Goal: Information Seeking & Learning: Learn about a topic

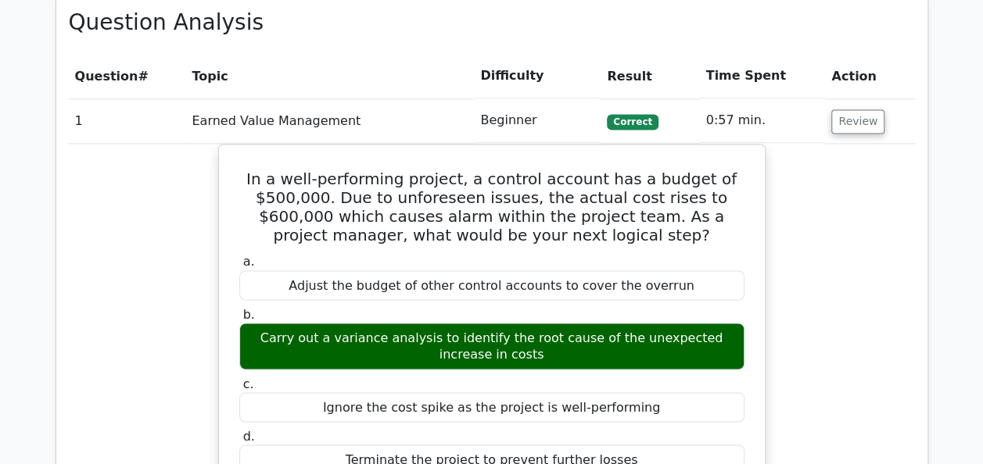
scroll to position [1204, 0]
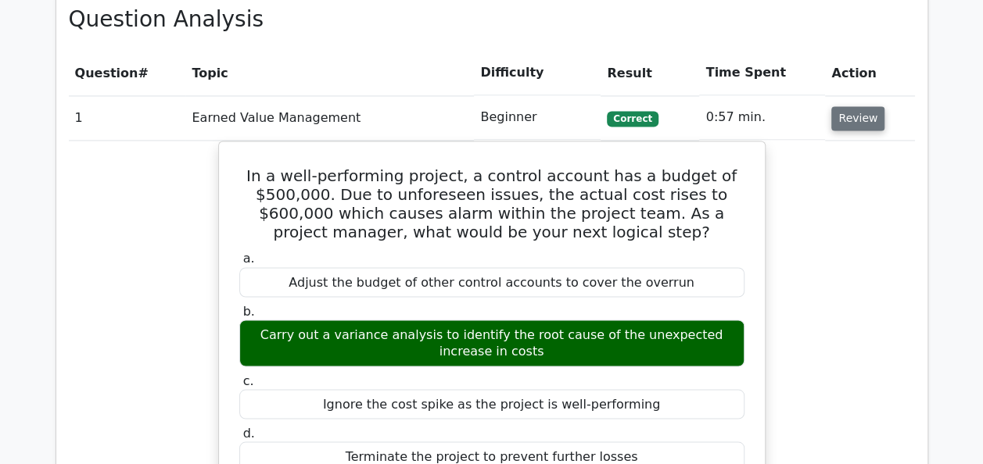
click at [846, 119] on button "Review" at bounding box center [857, 118] width 53 height 24
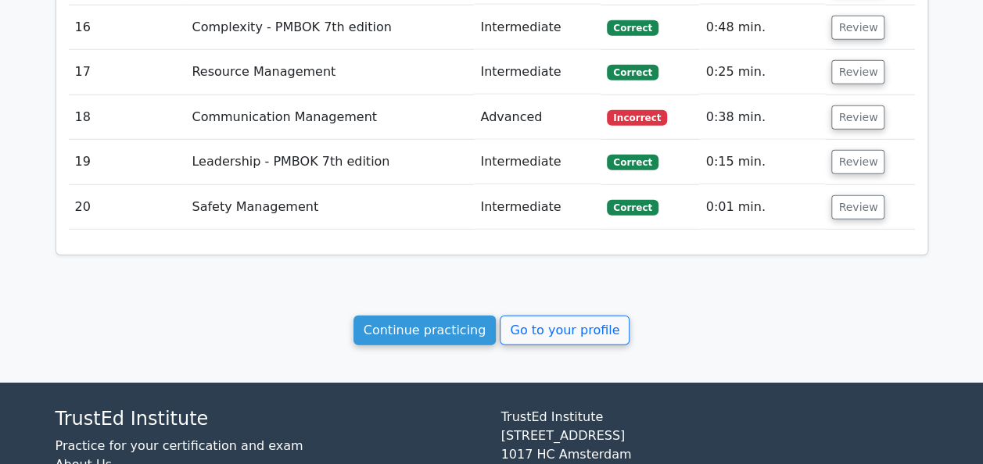
scroll to position [1971, 0]
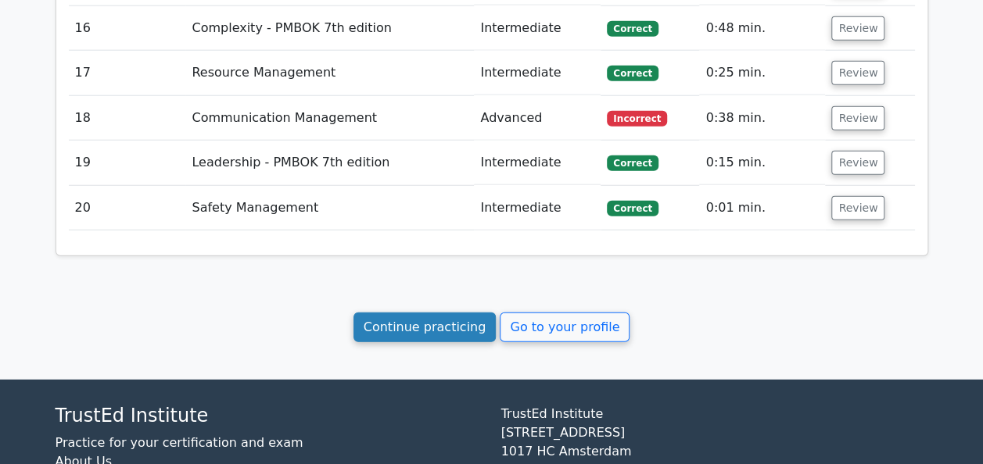
click at [413, 319] on link "Continue practicing" at bounding box center [424, 328] width 143 height 30
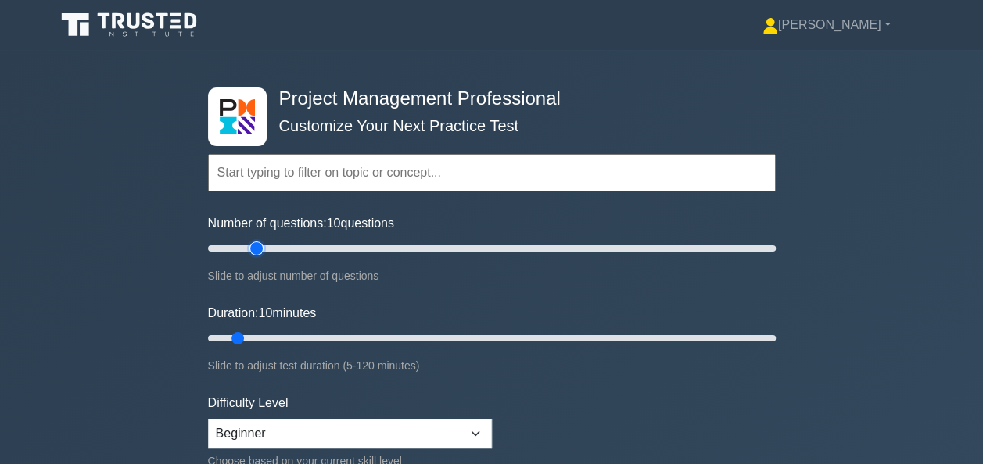
type input "20"
click at [258, 244] on input "Number of questions: 10 questions" at bounding box center [492, 248] width 568 height 19
click at [263, 331] on input "Duration: 15 minutes" at bounding box center [492, 338] width 568 height 19
type input "20"
click at [284, 338] on input "Duration: 20 minutes" at bounding box center [492, 338] width 568 height 19
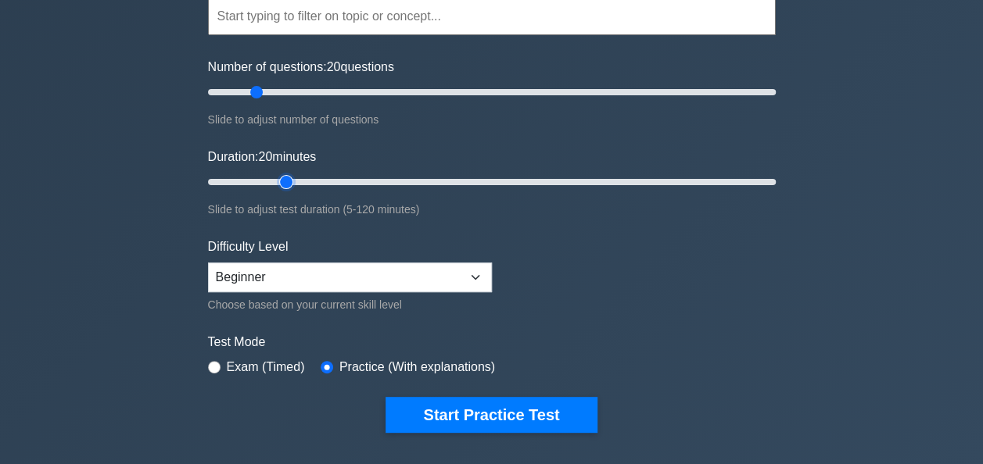
scroll to position [261, 0]
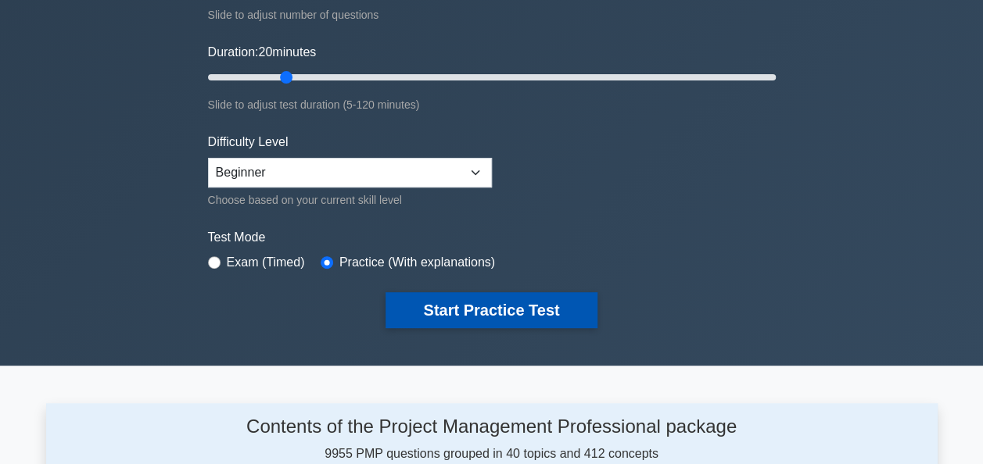
click at [452, 314] on button "Start Practice Test" at bounding box center [490, 310] width 211 height 36
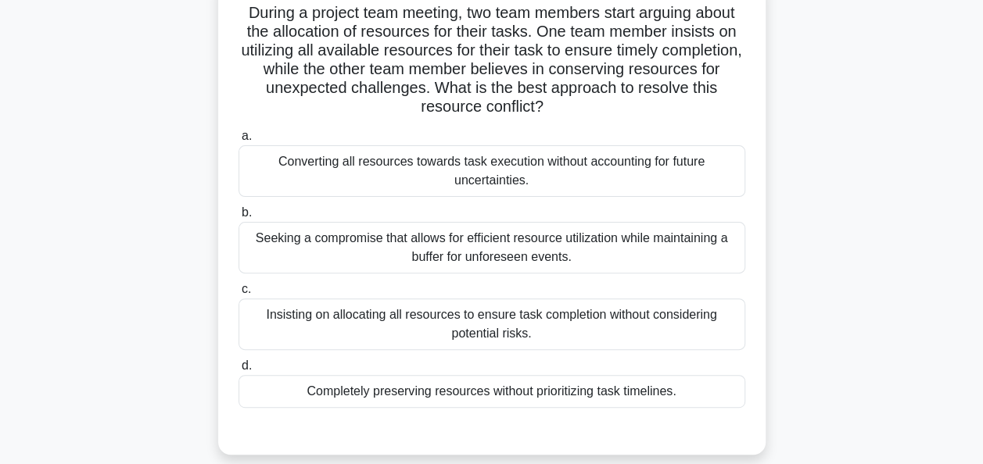
scroll to position [115, 0]
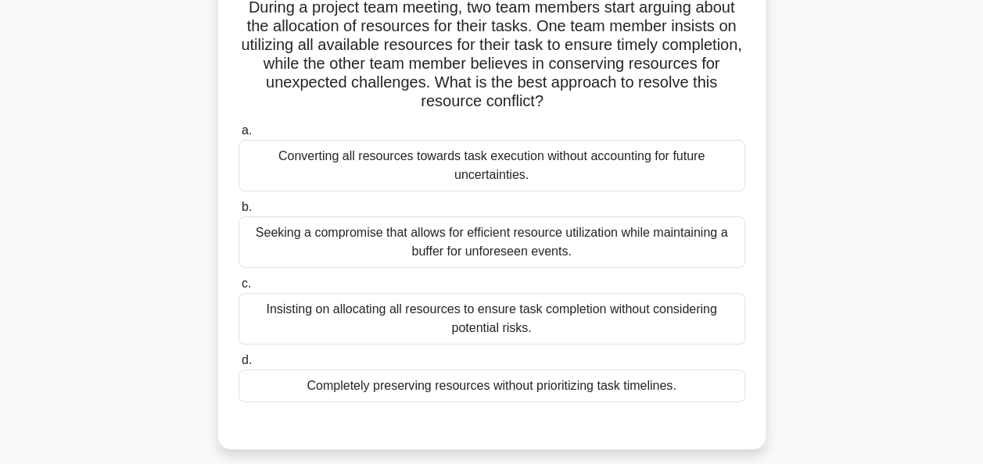
click at [464, 245] on div "Seeking a compromise that allows for efficient resource utilization while maint…" at bounding box center [491, 243] width 507 height 52
click at [238, 213] on input "b. Seeking a compromise that allows for efficient resource utilization while ma…" at bounding box center [238, 207] width 0 height 10
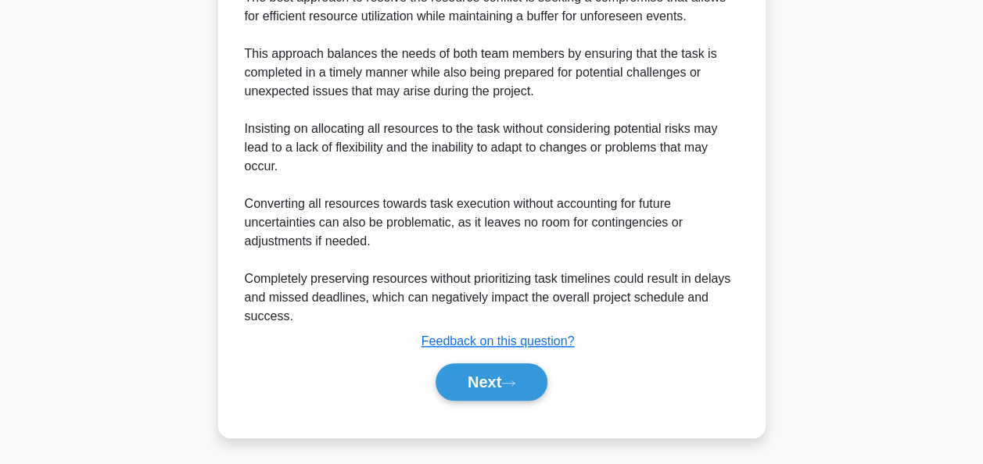
scroll to position [591, 0]
click at [486, 375] on button "Next" at bounding box center [491, 382] width 112 height 38
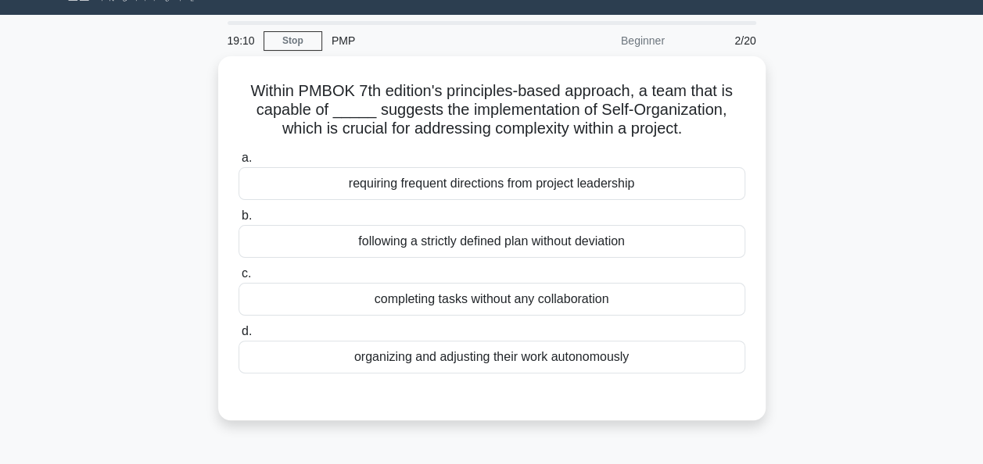
scroll to position [43, 0]
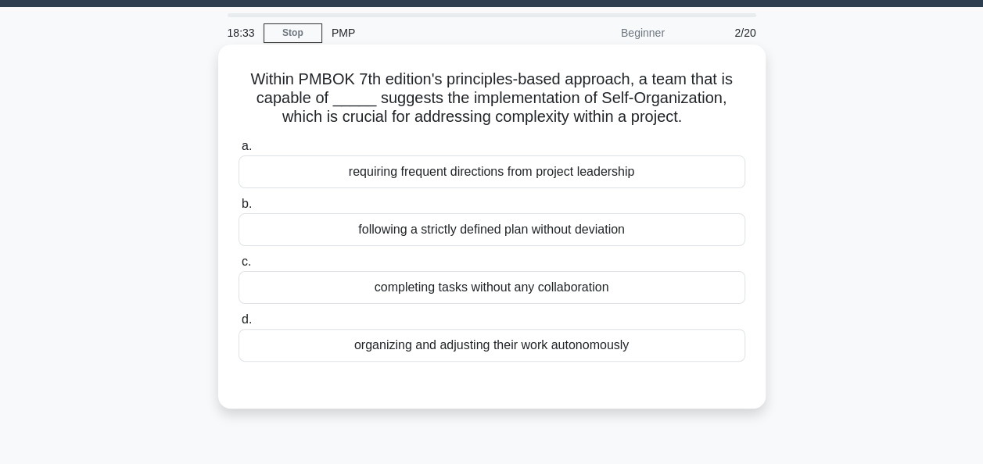
click at [480, 344] on div "organizing and adjusting their work autonomously" at bounding box center [491, 345] width 507 height 33
click at [238, 325] on input "d. organizing and adjusting their work autonomously" at bounding box center [238, 320] width 0 height 10
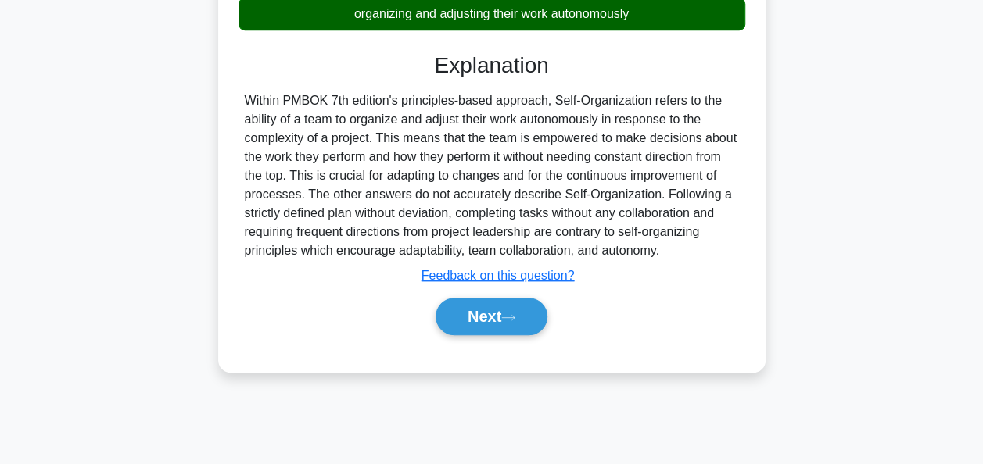
scroll to position [380, 0]
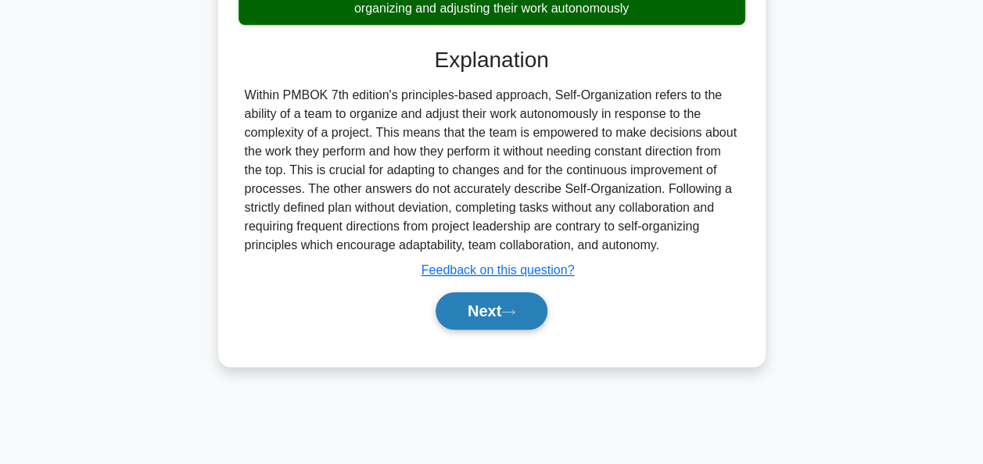
click at [486, 308] on button "Next" at bounding box center [491, 311] width 112 height 38
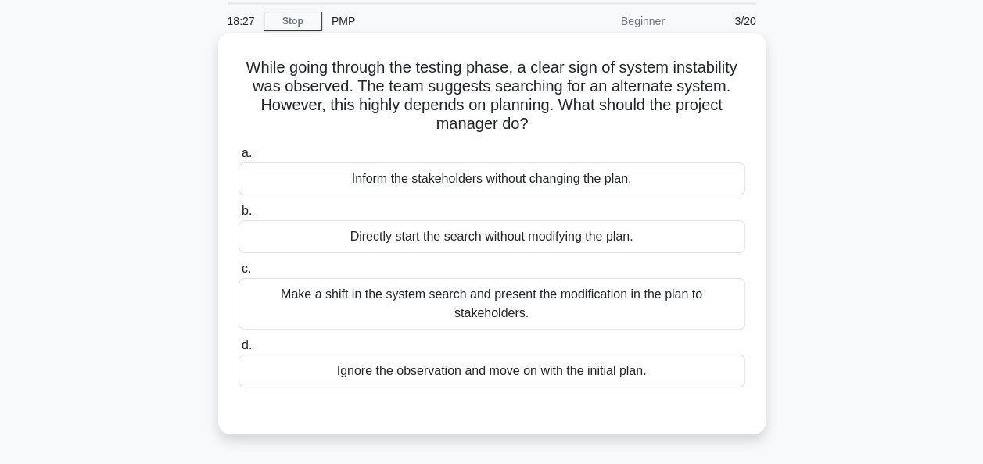
scroll to position [53, 0]
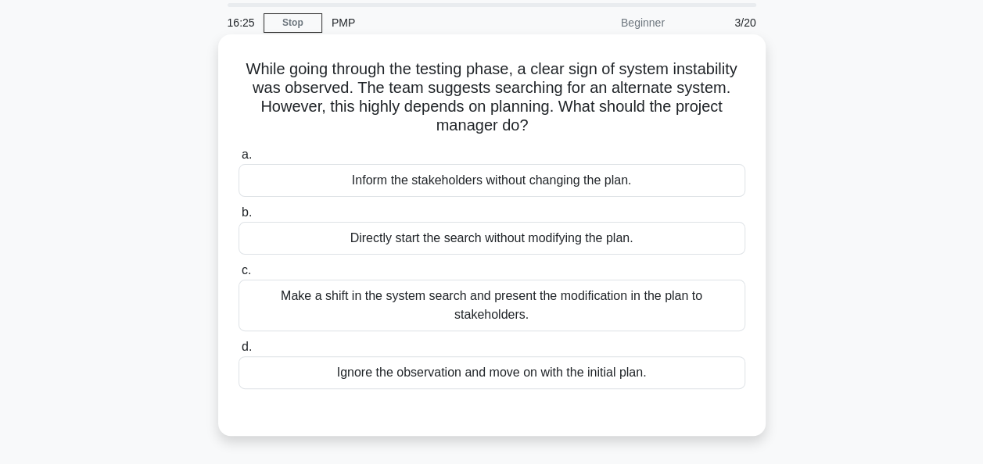
click at [513, 310] on div "Make a shift in the system search and present the modification in the plan to s…" at bounding box center [491, 306] width 507 height 52
click at [238, 276] on input "c. Make a shift in the system search and present the modification in the plan t…" at bounding box center [238, 271] width 0 height 10
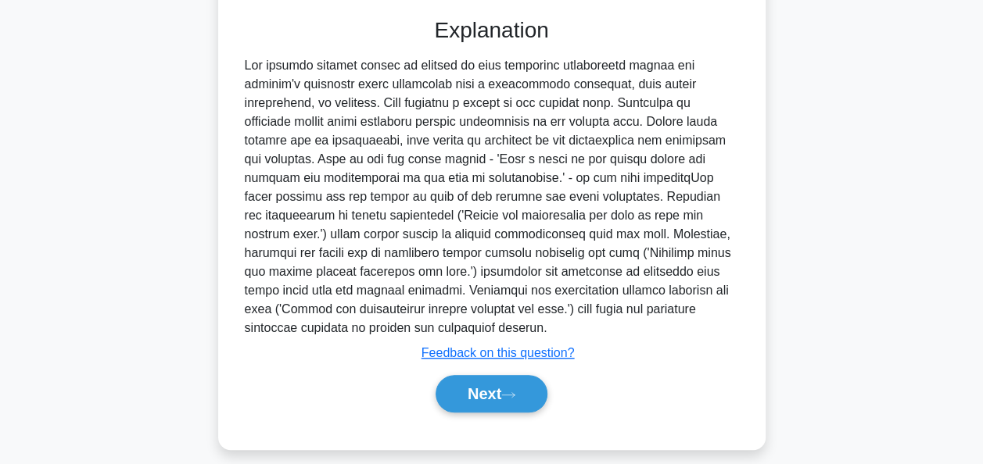
scroll to position [460, 0]
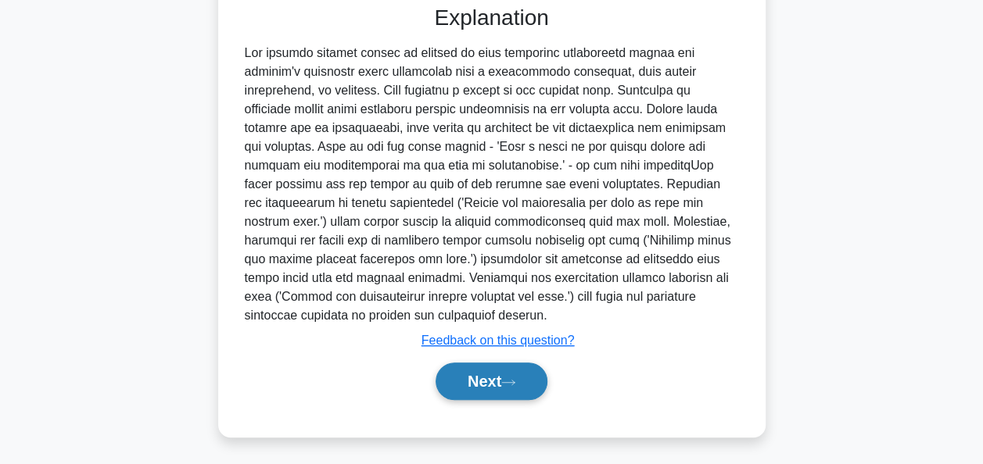
click at [461, 377] on button "Next" at bounding box center [491, 382] width 112 height 38
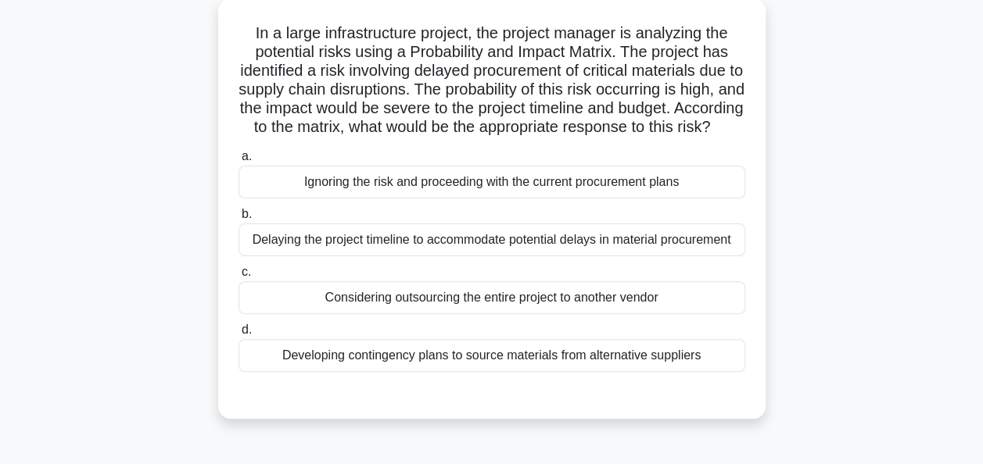
scroll to position [98, 0]
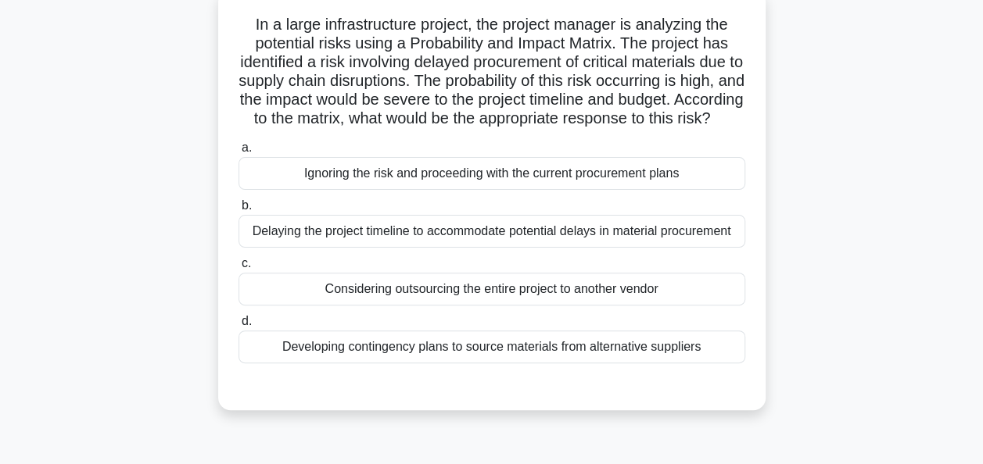
click at [435, 361] on div "Developing contingency plans to source materials from alternative suppliers" at bounding box center [491, 347] width 507 height 33
click at [238, 327] on input "d. Developing contingency plans to source materials from alternative suppliers" at bounding box center [238, 322] width 0 height 10
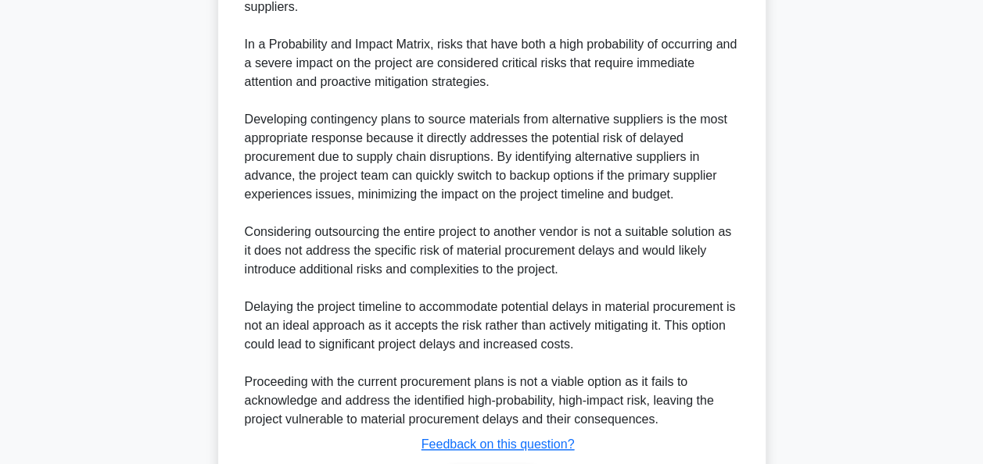
scroll to position [666, 0]
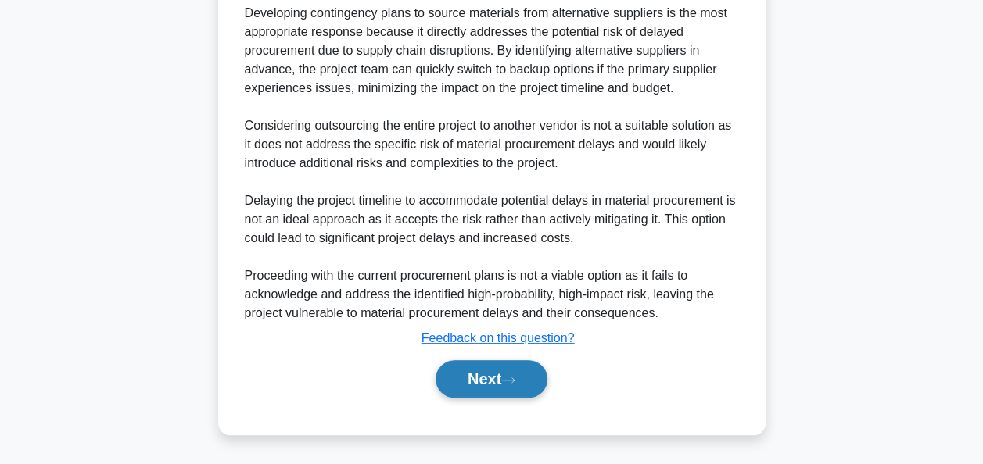
click at [475, 366] on button "Next" at bounding box center [491, 379] width 112 height 38
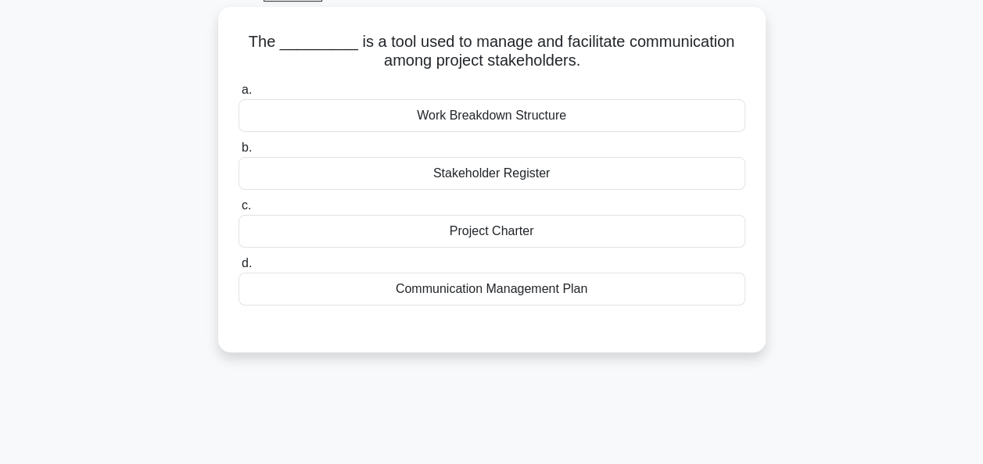
scroll to position [79, 0]
click at [524, 281] on div "Communication Management Plan" at bounding box center [491, 290] width 507 height 33
click at [238, 270] on input "d. Communication Management Plan" at bounding box center [238, 265] width 0 height 10
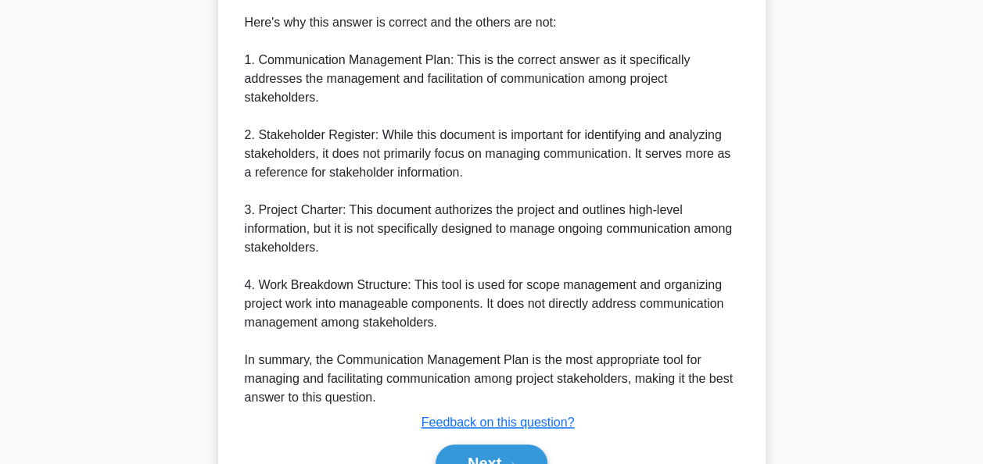
scroll to position [666, 0]
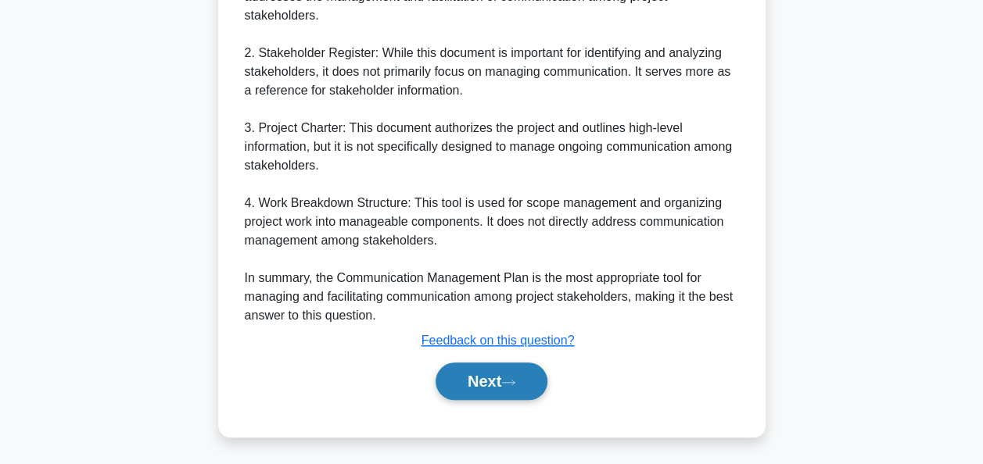
click at [483, 383] on button "Next" at bounding box center [491, 382] width 112 height 38
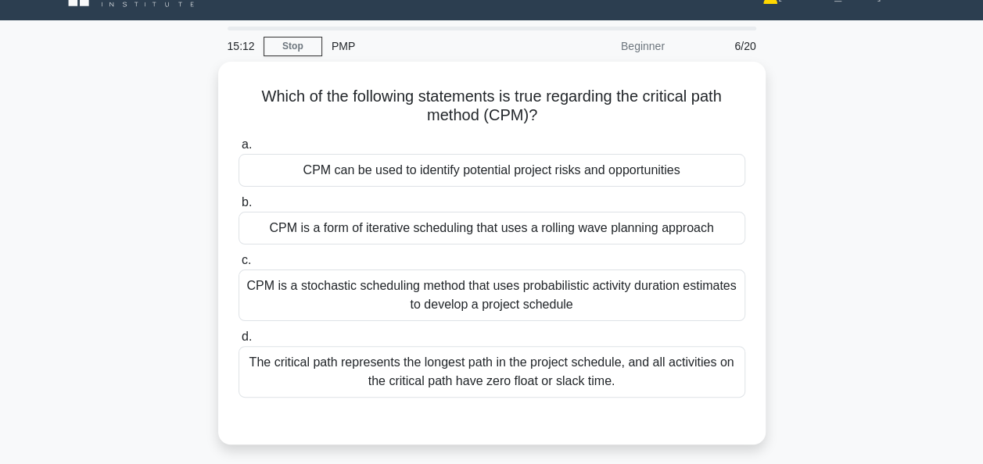
scroll to position [70, 0]
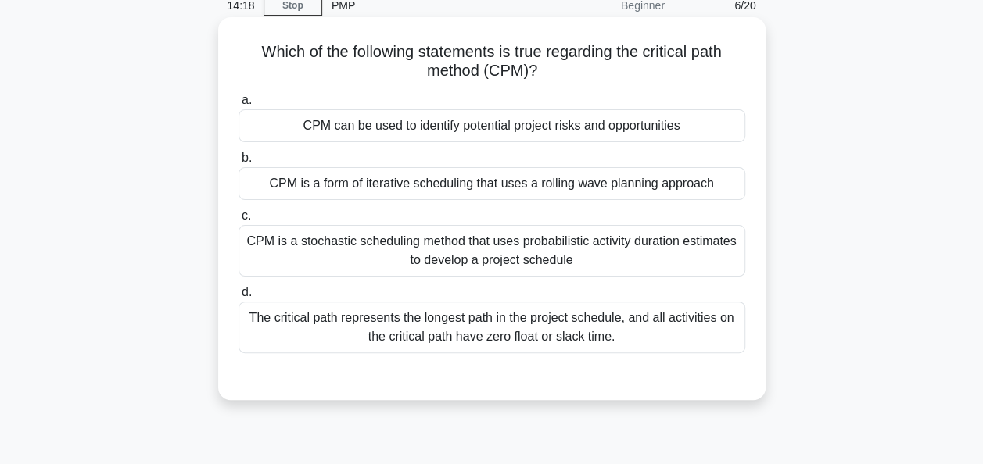
click at [563, 183] on div "CPM is a form of iterative scheduling that uses a rolling wave planning approach" at bounding box center [491, 183] width 507 height 33
click at [238, 163] on input "b. CPM is a form of iterative scheduling that uses a rolling wave planning appr…" at bounding box center [238, 158] width 0 height 10
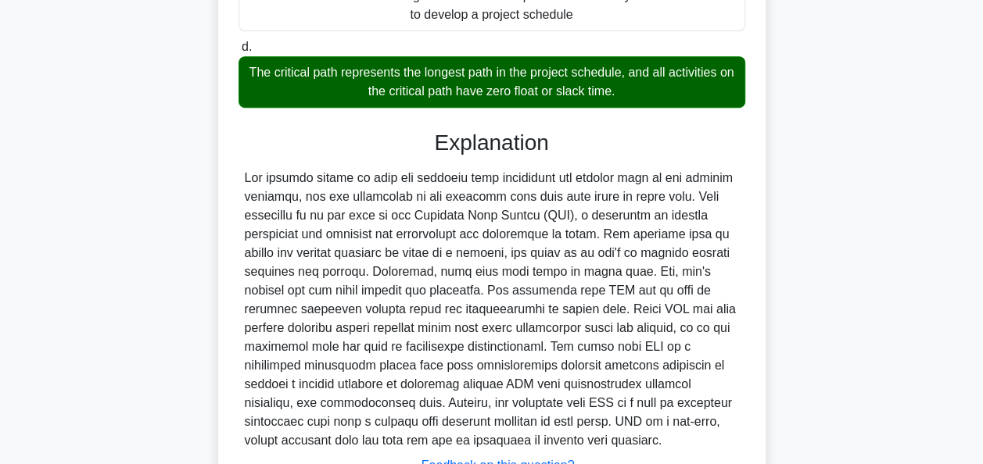
scroll to position [443, 0]
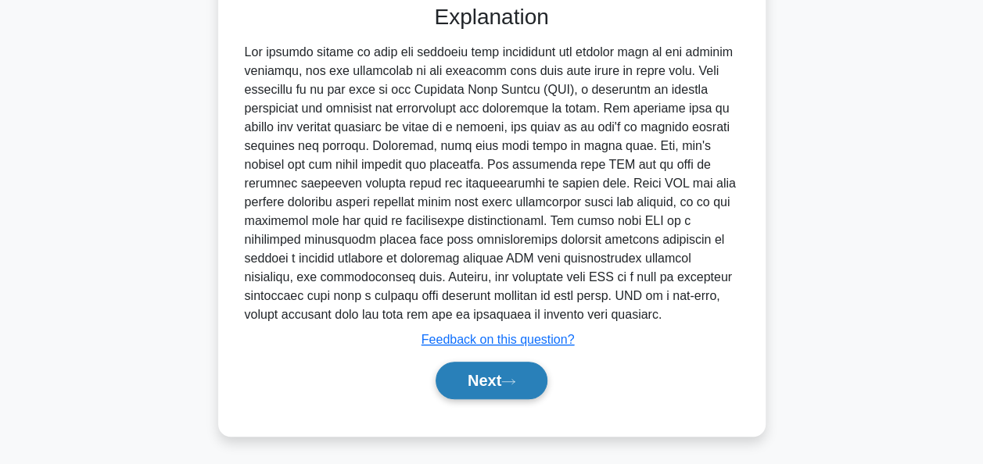
click at [492, 384] on button "Next" at bounding box center [491, 381] width 112 height 38
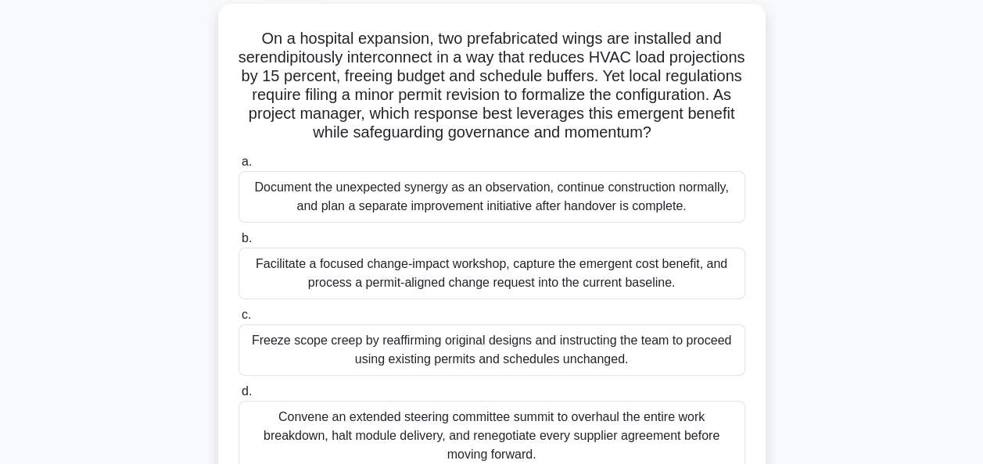
scroll to position [102, 0]
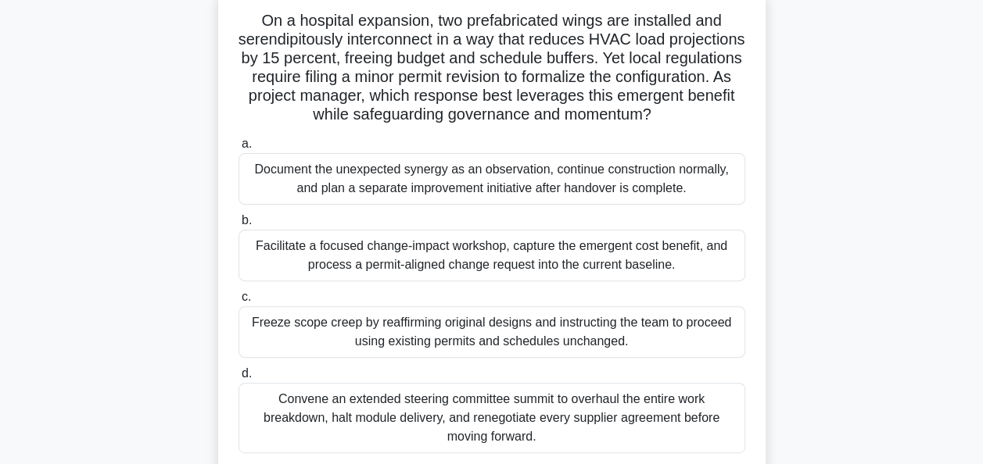
click at [535, 241] on div "Facilitate a focused change-impact workshop, capture the emergent cost benefit,…" at bounding box center [491, 256] width 507 height 52
click at [238, 226] on input "b. Facilitate a focused change-impact workshop, capture the emergent cost benef…" at bounding box center [238, 221] width 0 height 10
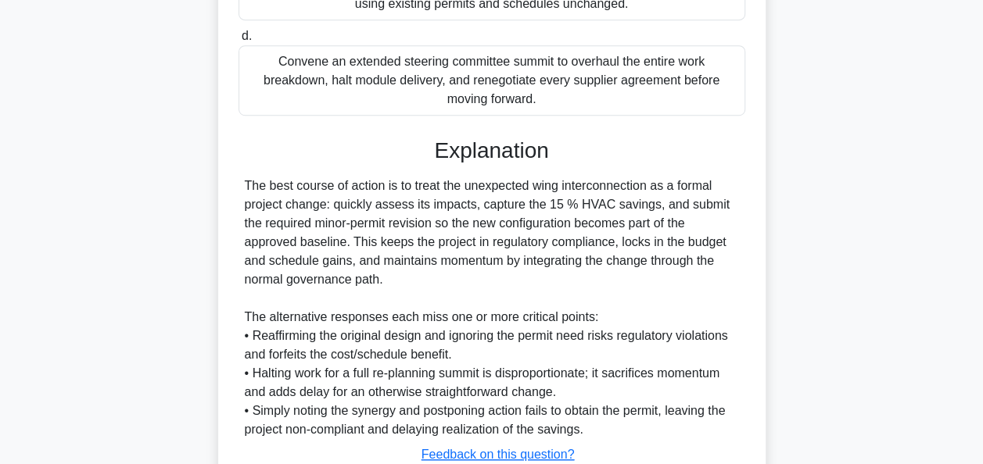
scroll to position [553, 0]
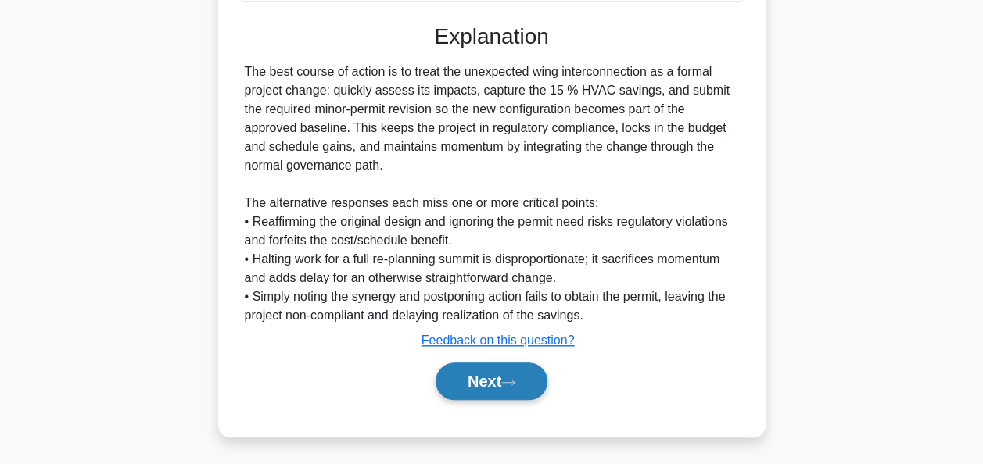
click at [477, 381] on button "Next" at bounding box center [491, 382] width 112 height 38
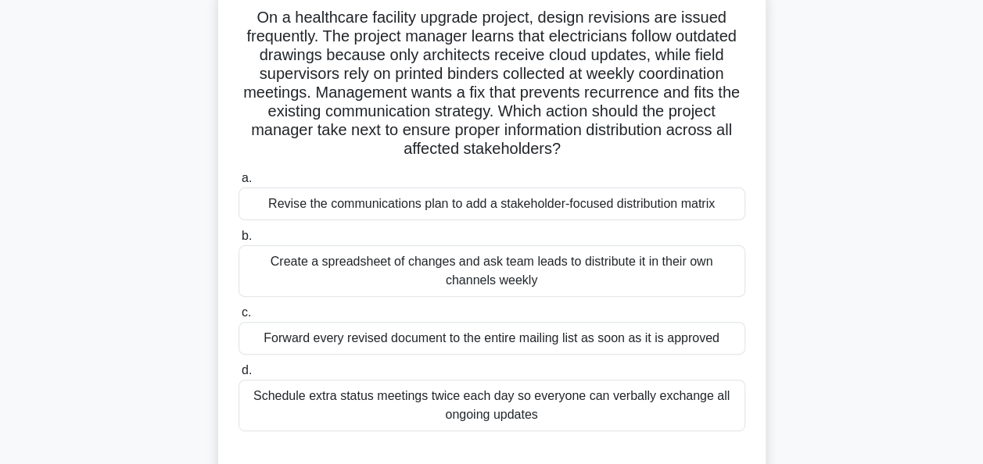
scroll to position [102, 0]
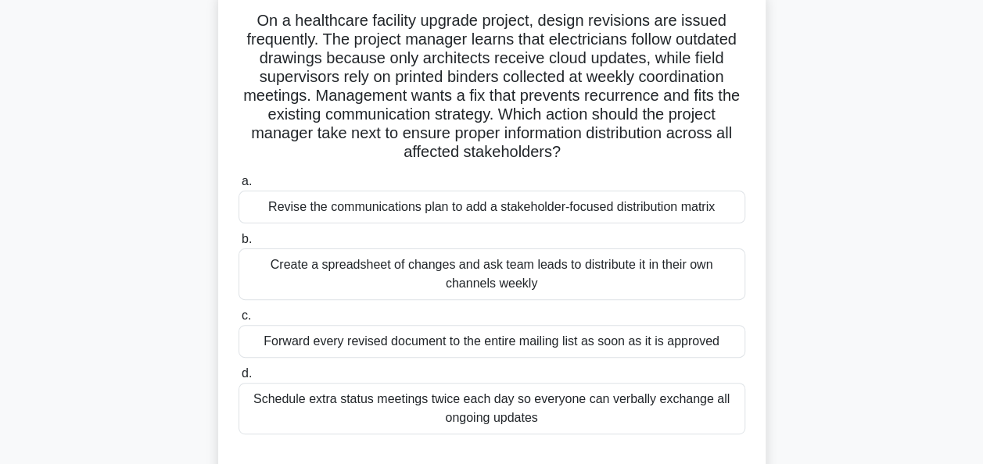
click at [492, 204] on div "Revise the communications plan to add a stakeholder-focused distribution matrix" at bounding box center [491, 207] width 507 height 33
click at [238, 187] on input "a. Revise the communications plan to add a stakeholder-focused distribution mat…" at bounding box center [238, 182] width 0 height 10
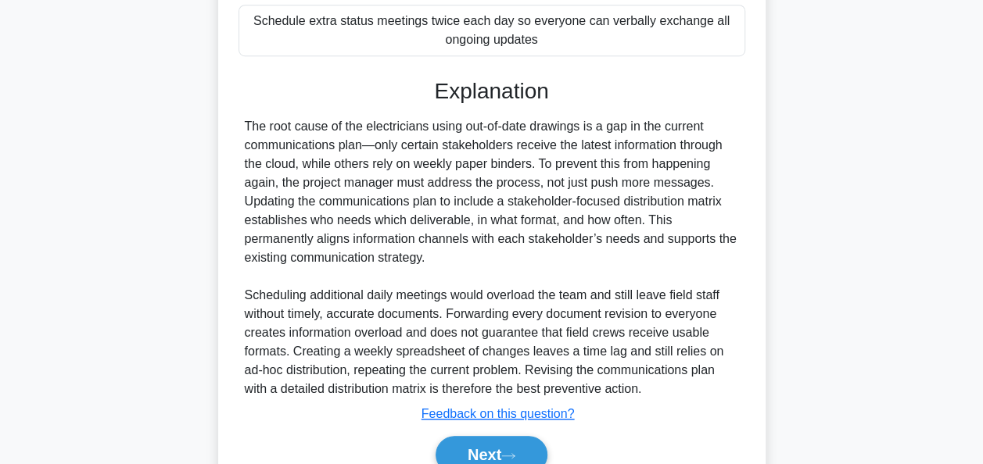
scroll to position [553, 0]
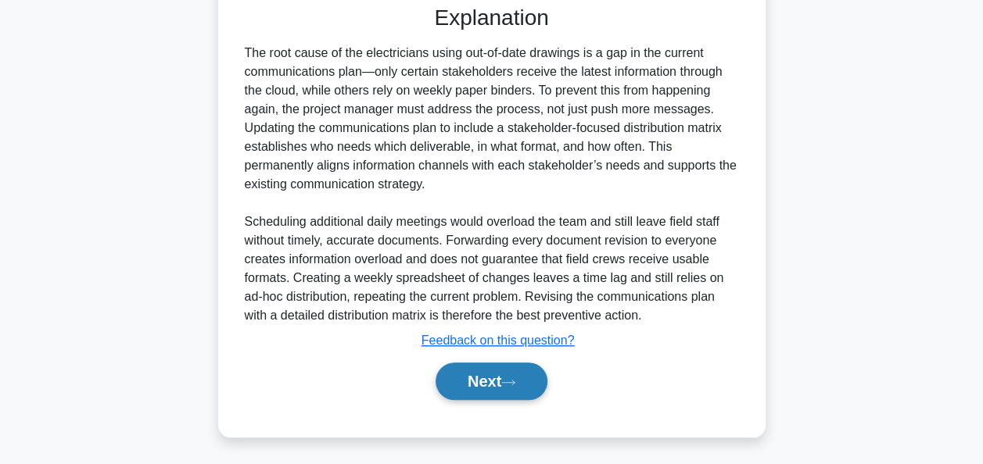
click at [463, 389] on button "Next" at bounding box center [491, 382] width 112 height 38
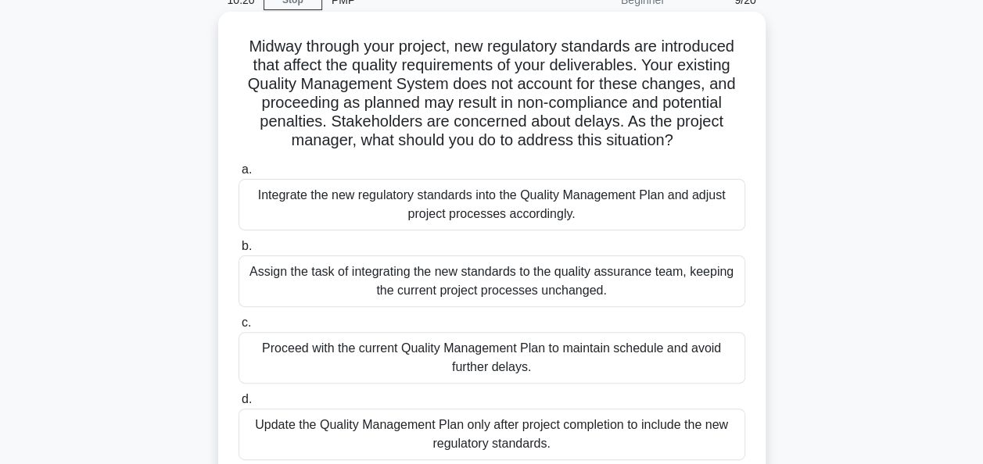
scroll to position [81, 0]
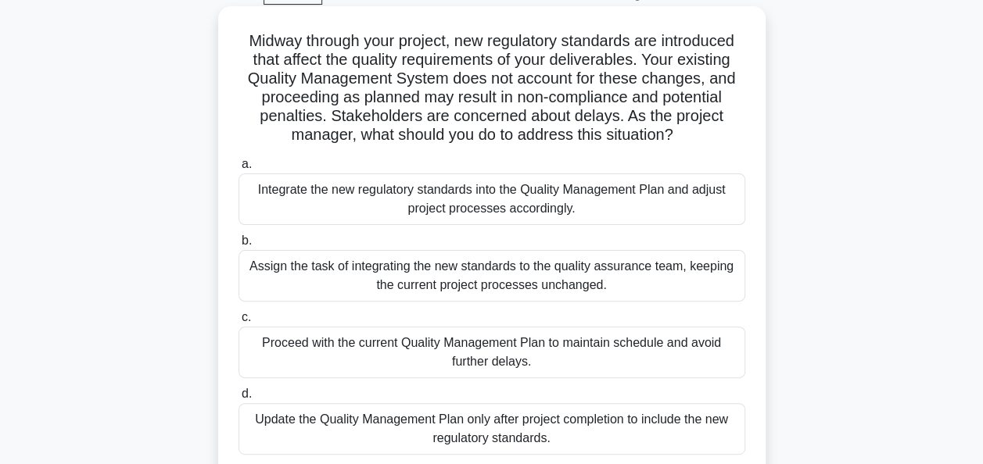
click at [519, 200] on div "Integrate the new regulatory standards into the Quality Management Plan and adj…" at bounding box center [491, 200] width 507 height 52
click at [238, 170] on input "a. Integrate the new regulatory standards into the Quality Management Plan and …" at bounding box center [238, 164] width 0 height 10
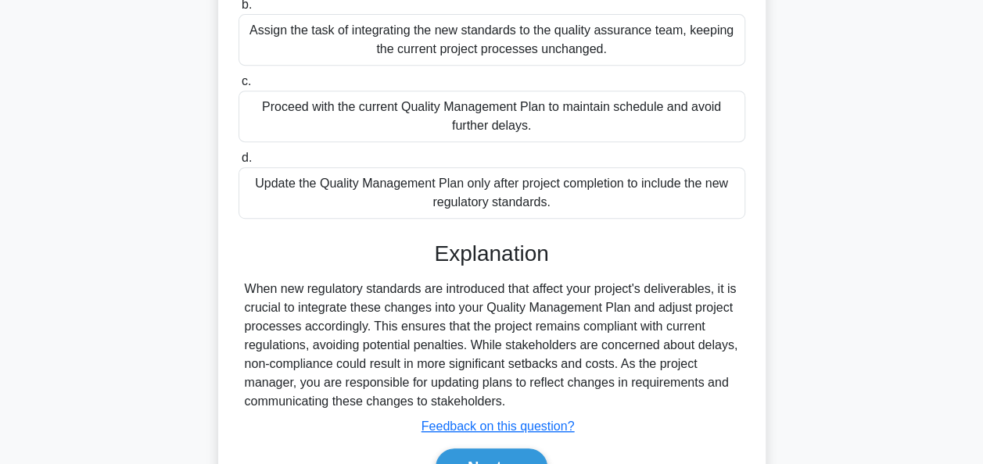
scroll to position [403, 0]
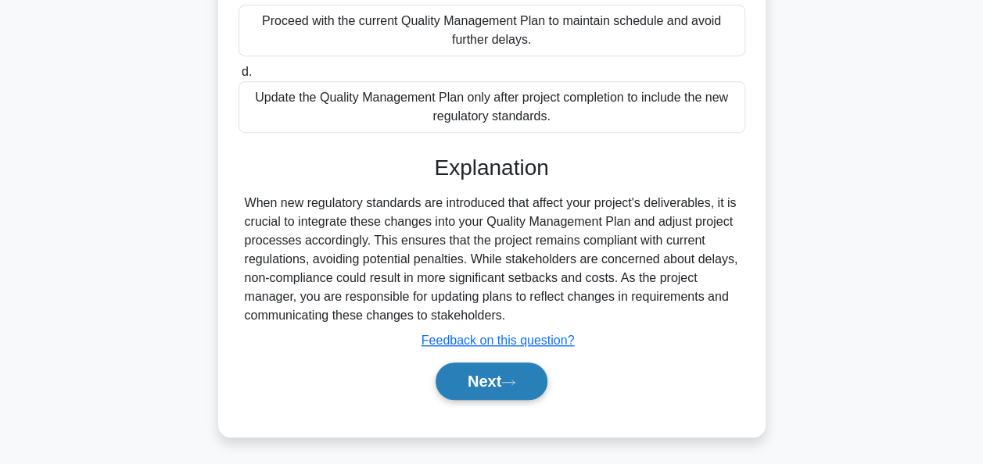
click at [478, 366] on button "Next" at bounding box center [491, 382] width 112 height 38
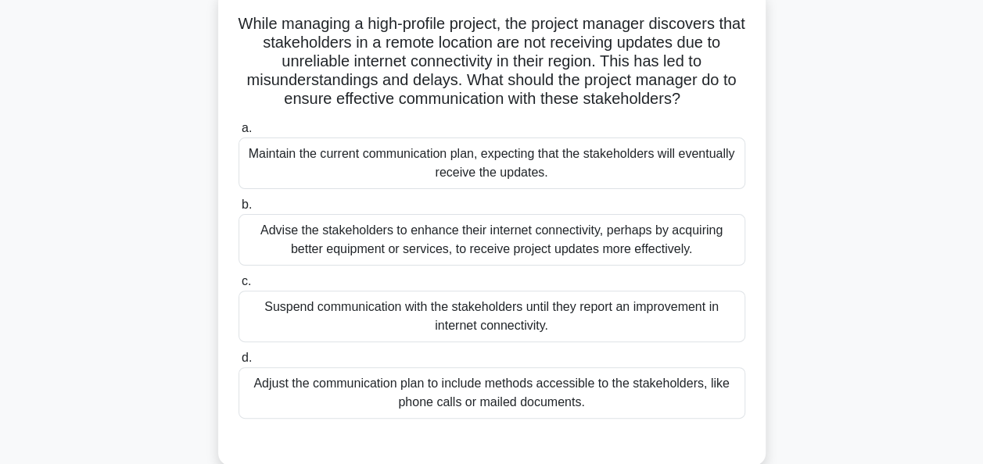
scroll to position [100, 0]
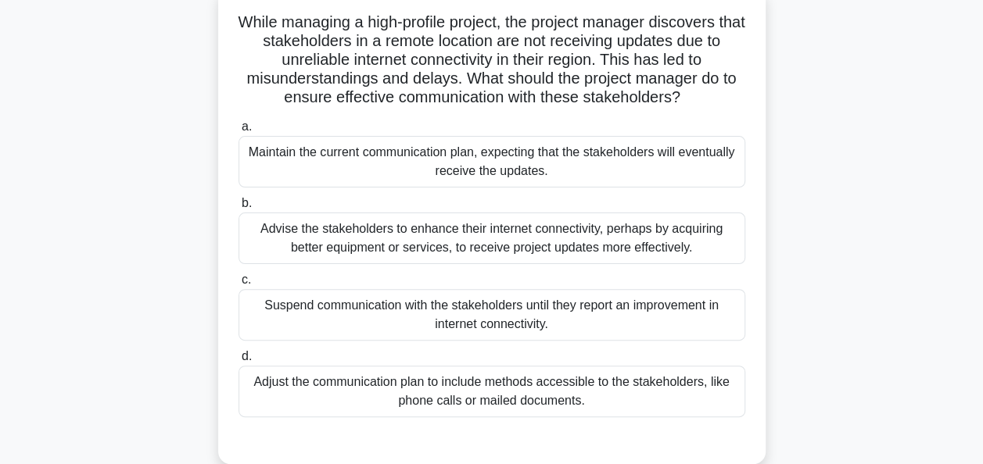
click at [530, 245] on div "Advise the stakeholders to enhance their internet connectivity, perhaps by acqu…" at bounding box center [491, 239] width 507 height 52
click at [238, 209] on input "b. Advise the stakeholders to enhance their internet connectivity, perhaps by a…" at bounding box center [238, 204] width 0 height 10
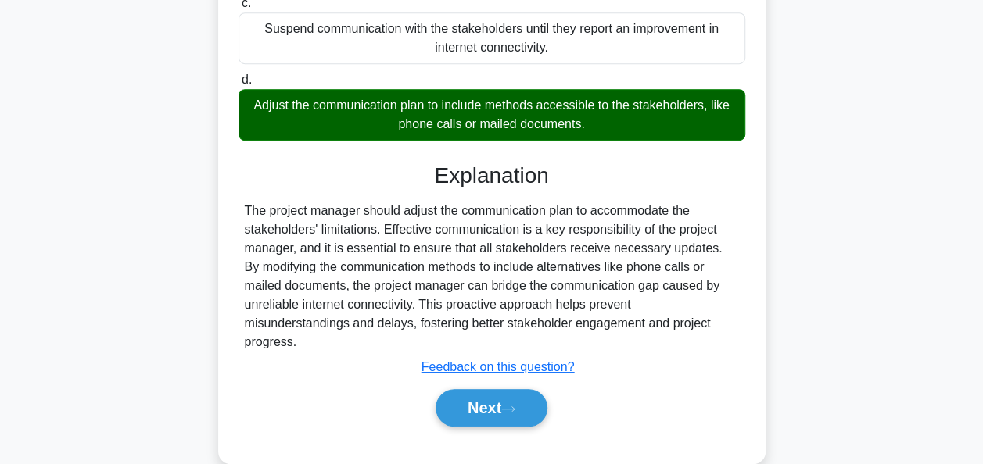
scroll to position [387, 0]
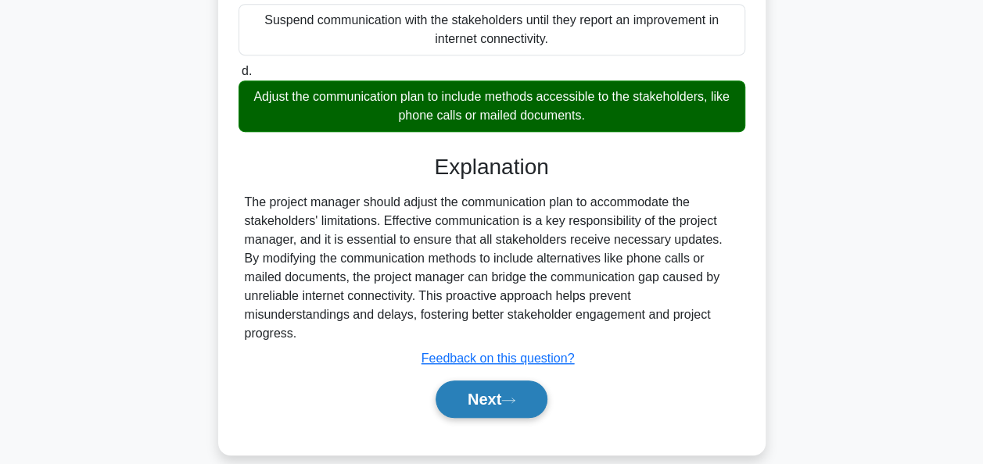
click at [494, 381] on button "Next" at bounding box center [491, 400] width 112 height 38
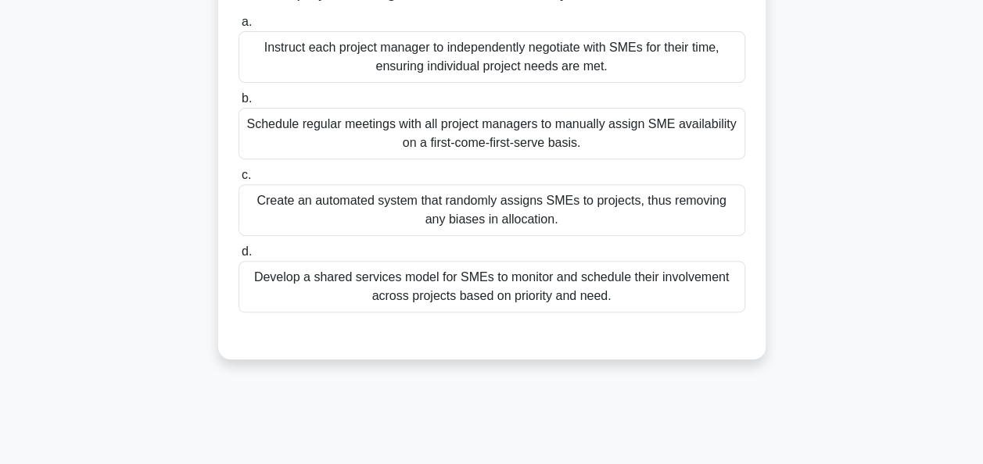
scroll to position [225, 0]
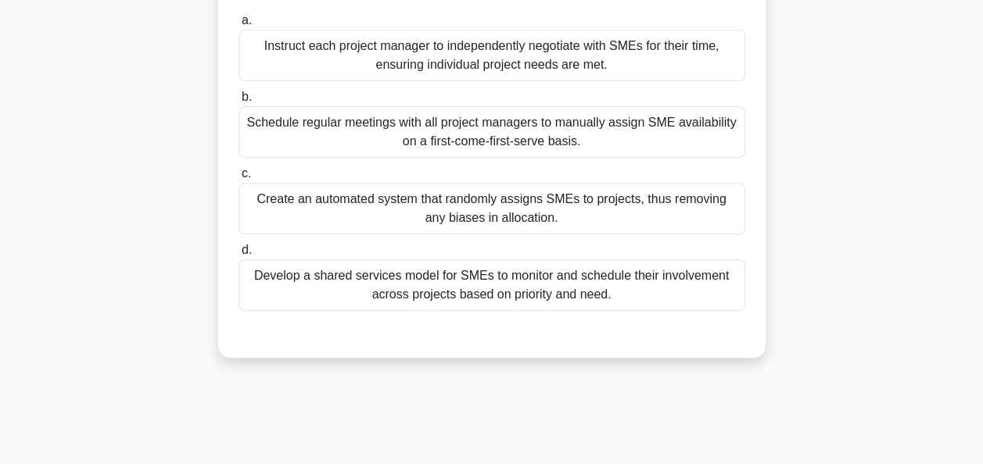
click at [504, 310] on div "Develop a shared services model for SMEs to monitor and schedule their involvem…" at bounding box center [491, 286] width 507 height 52
click at [238, 256] on input "d. Develop a shared services model for SMEs to monitor and schedule their invol…" at bounding box center [238, 250] width 0 height 10
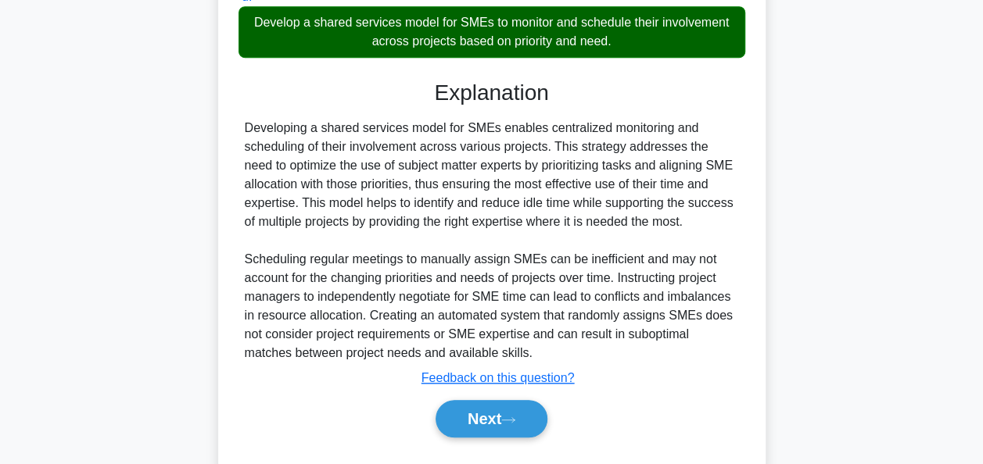
scroll to position [478, 0]
click at [462, 438] on button "Next" at bounding box center [491, 419] width 112 height 38
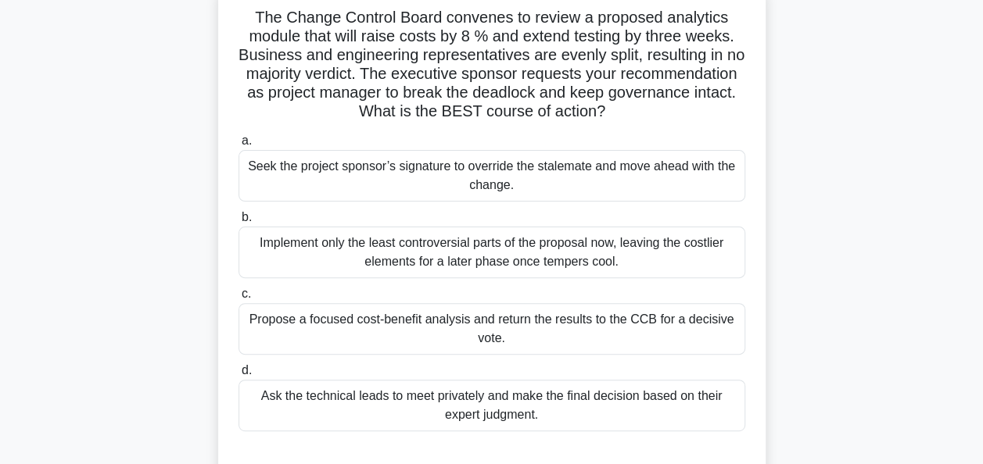
scroll to position [105, 0]
click at [480, 333] on div "Propose a focused cost-benefit analysis and return the results to the CCB for a…" at bounding box center [491, 329] width 507 height 52
click at [238, 299] on input "c. Propose a focused cost-benefit analysis and return the results to the CCB fo…" at bounding box center [238, 294] width 0 height 10
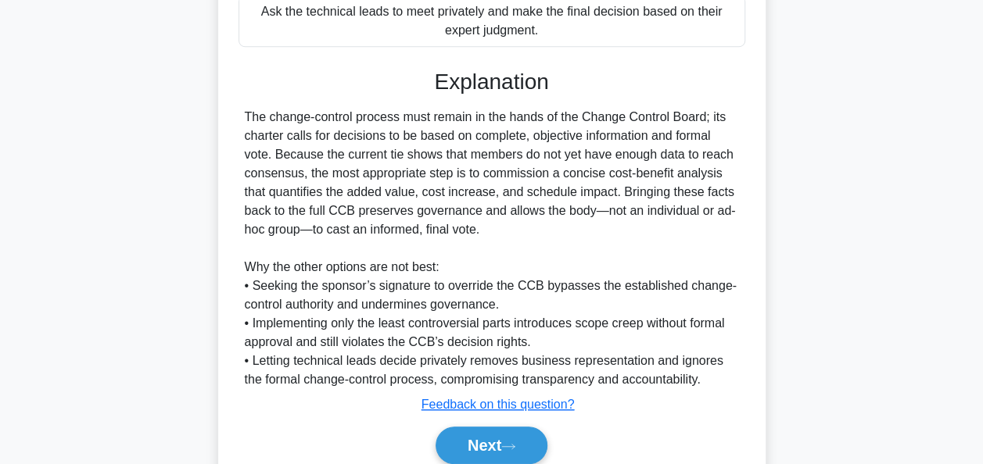
scroll to position [553, 0]
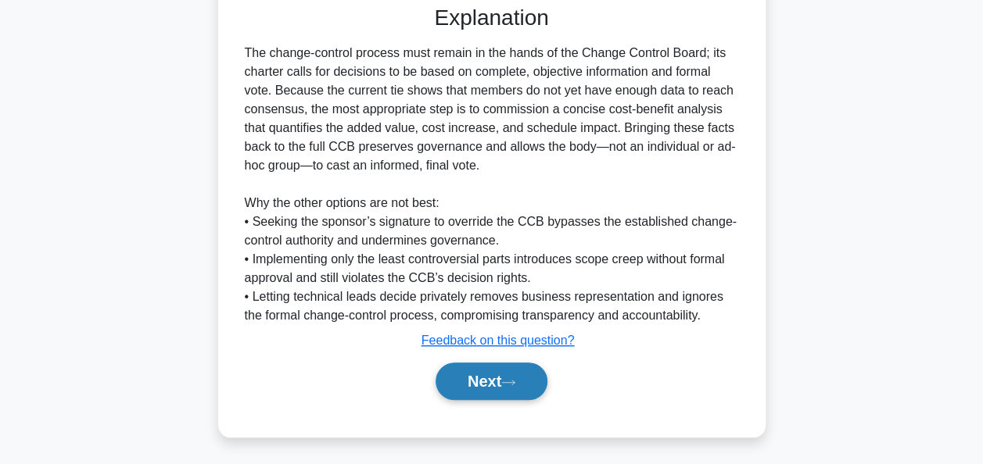
click at [480, 372] on button "Next" at bounding box center [491, 382] width 112 height 38
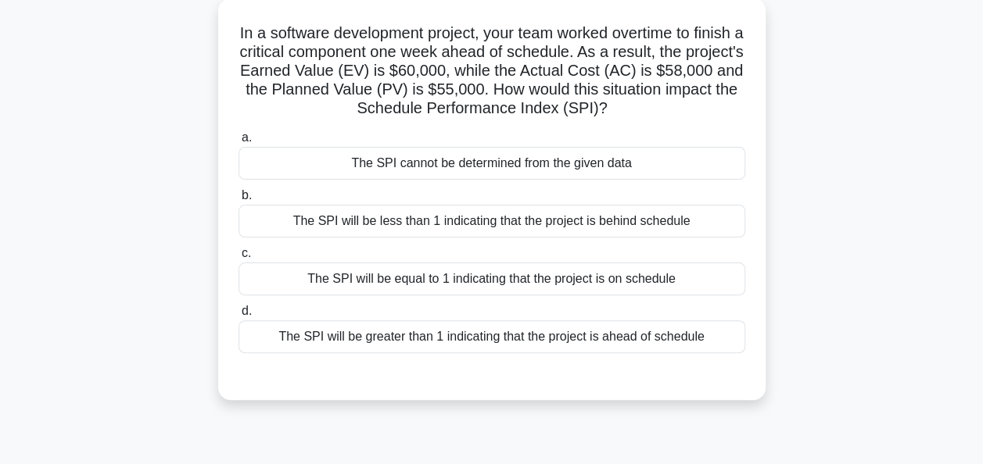
scroll to position [98, 0]
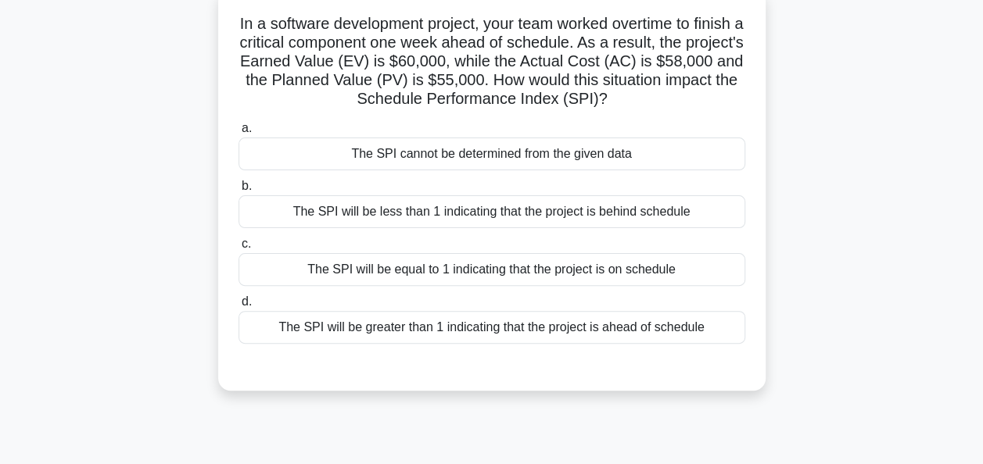
click at [471, 216] on div "The SPI will be less than 1 indicating that the project is behind schedule" at bounding box center [491, 211] width 507 height 33
click at [238, 192] on input "b. The SPI will be less than 1 indicating that the project is behind schedule" at bounding box center [238, 186] width 0 height 10
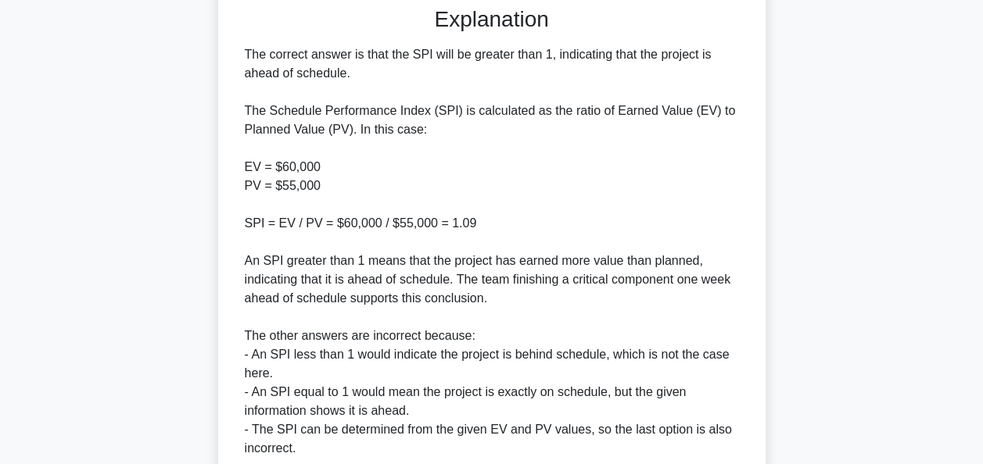
scroll to position [593, 0]
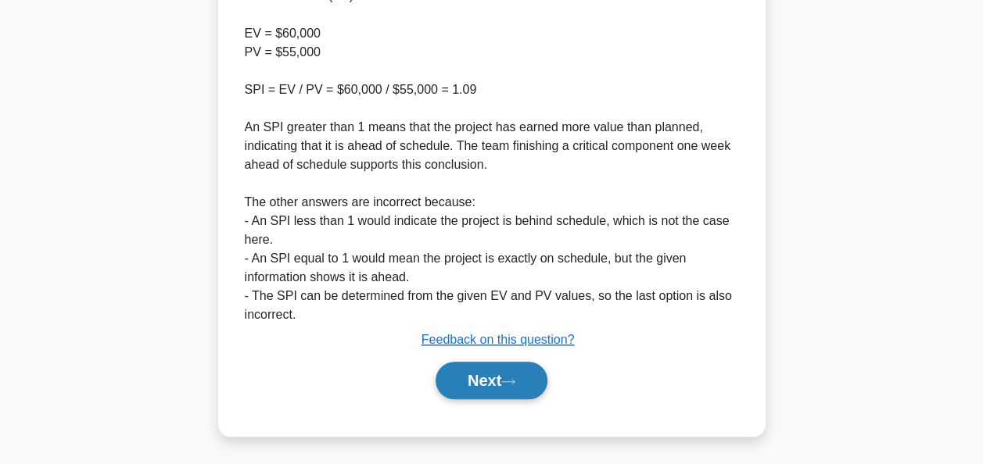
click at [482, 371] on button "Next" at bounding box center [491, 381] width 112 height 38
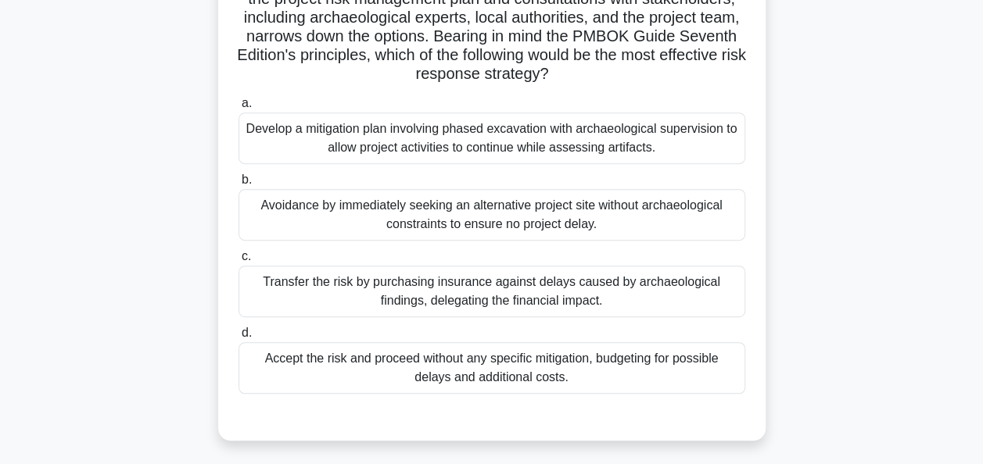
scroll to position [270, 0]
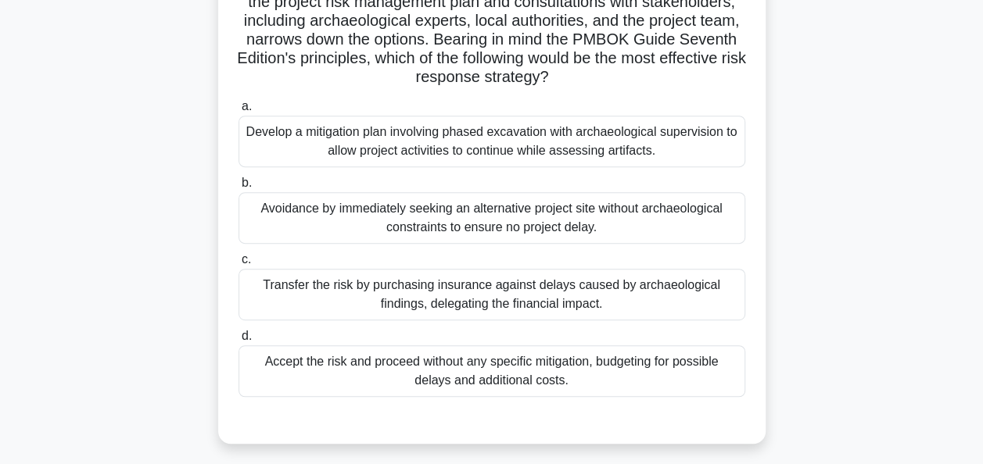
click at [455, 136] on div "Develop a mitigation plan involving phased excavation with archaeological super…" at bounding box center [491, 142] width 507 height 52
click at [238, 112] on input "a. Develop a mitigation plan involving phased excavation with archaeological su…" at bounding box center [238, 107] width 0 height 10
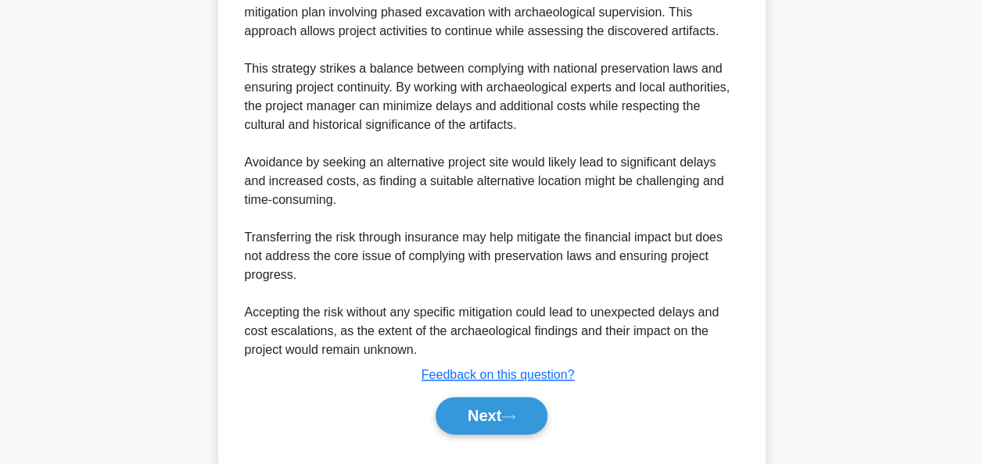
scroll to position [779, 0]
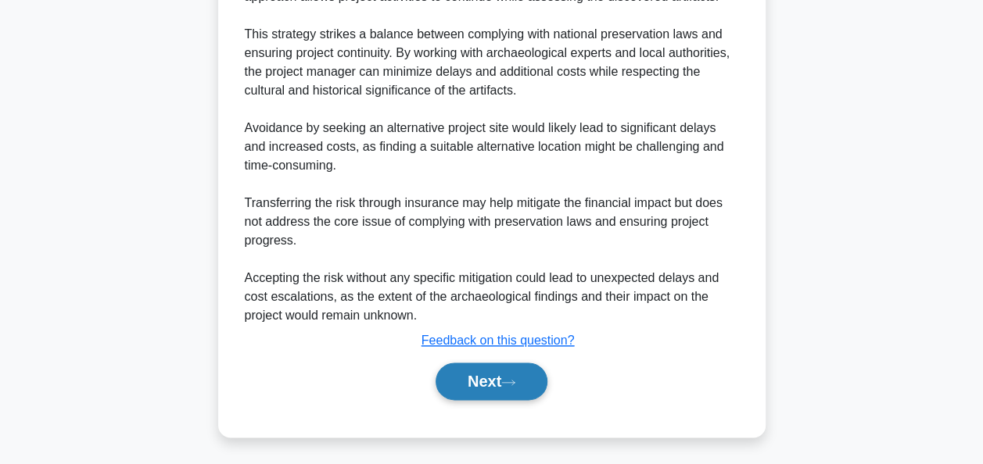
click at [474, 393] on button "Next" at bounding box center [491, 382] width 112 height 38
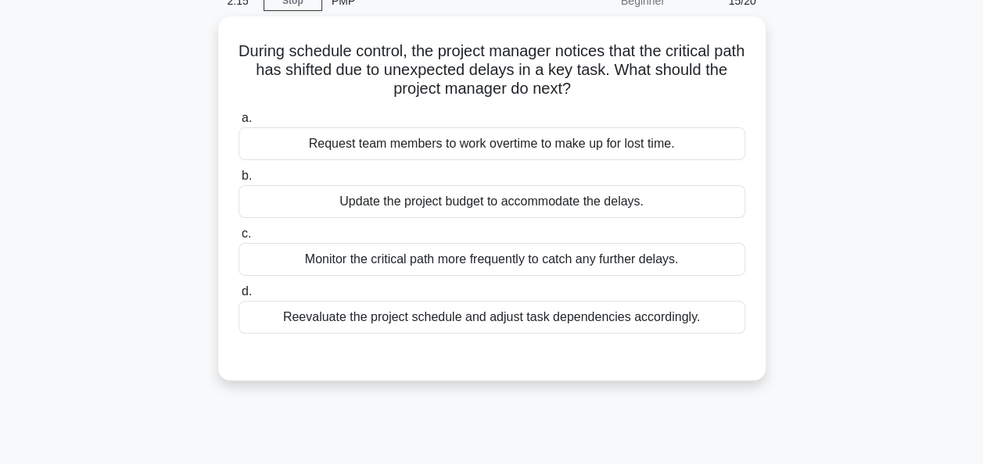
scroll to position [84, 0]
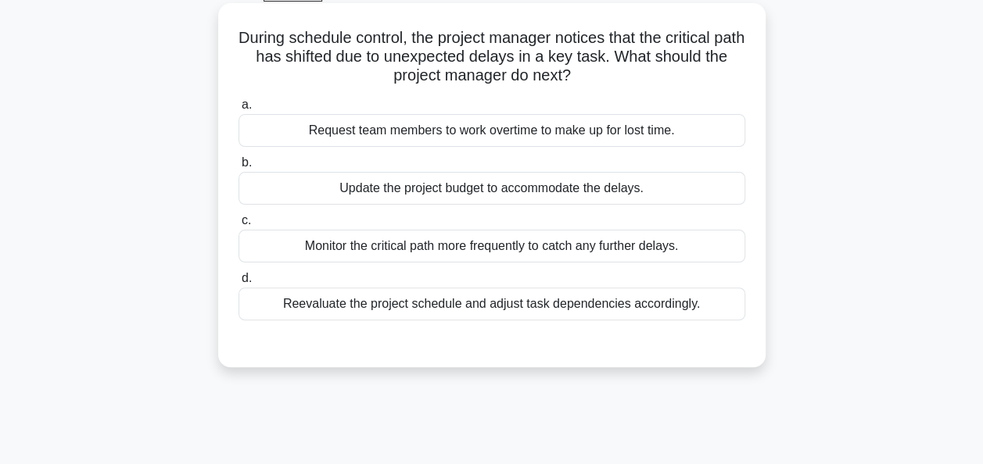
click at [486, 301] on div "Reevaluate the project schedule and adjust task dependencies accordingly." at bounding box center [491, 304] width 507 height 33
click at [238, 284] on input "d. Reevaluate the project schedule and adjust task dependencies accordingly." at bounding box center [238, 279] width 0 height 10
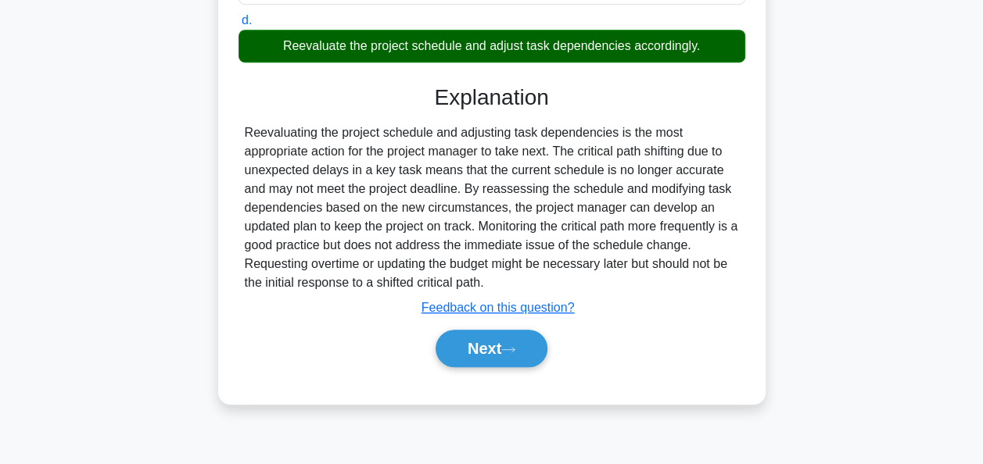
scroll to position [380, 0]
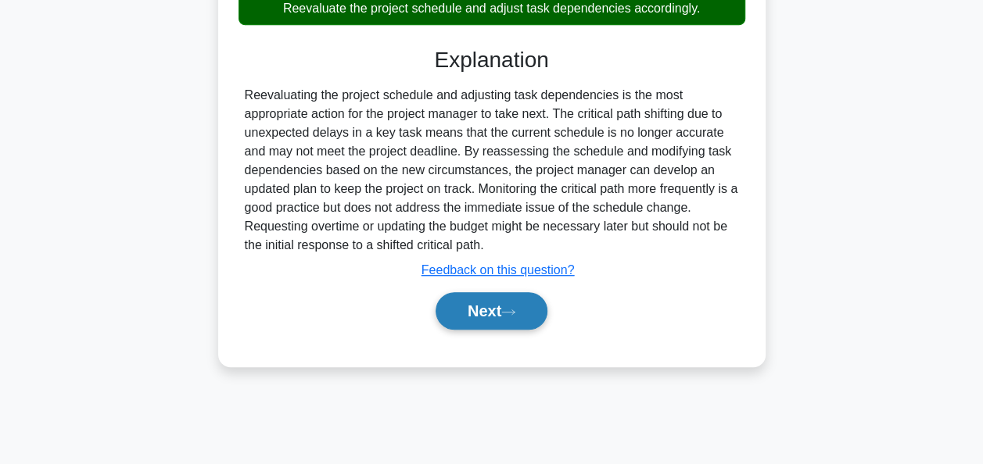
click at [483, 316] on button "Next" at bounding box center [491, 311] width 112 height 38
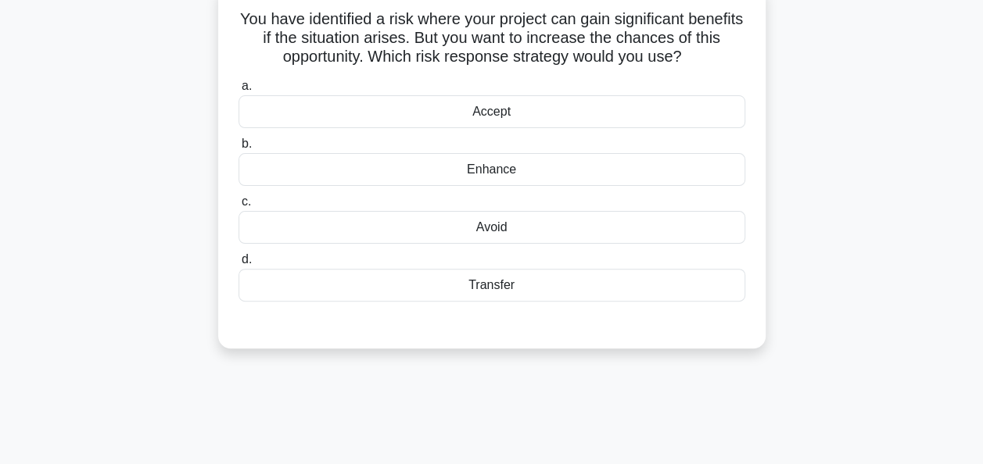
scroll to position [108, 0]
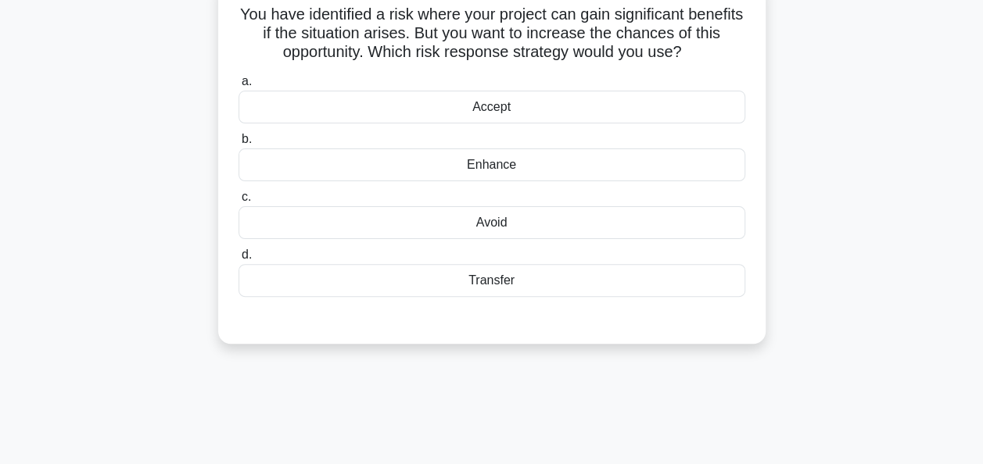
click at [496, 114] on div "Accept" at bounding box center [491, 107] width 507 height 33
click at [238, 87] on input "a. Accept" at bounding box center [238, 82] width 0 height 10
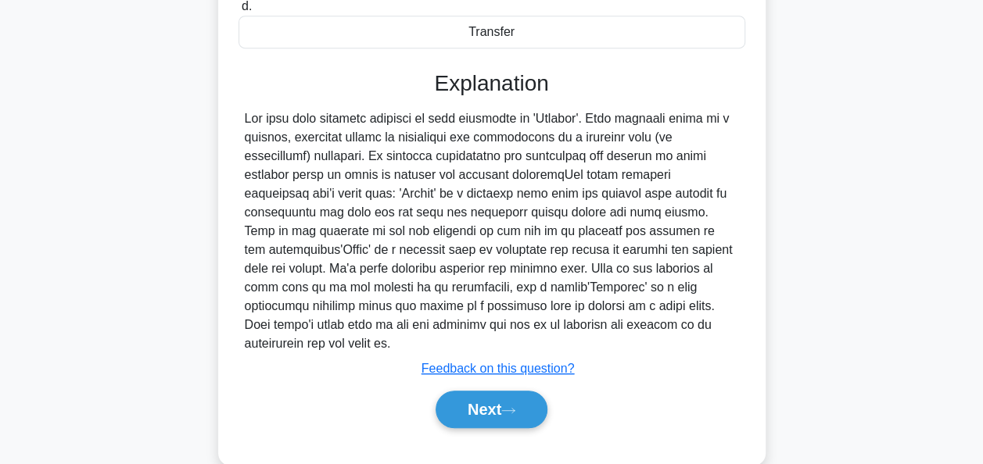
scroll to position [380, 0]
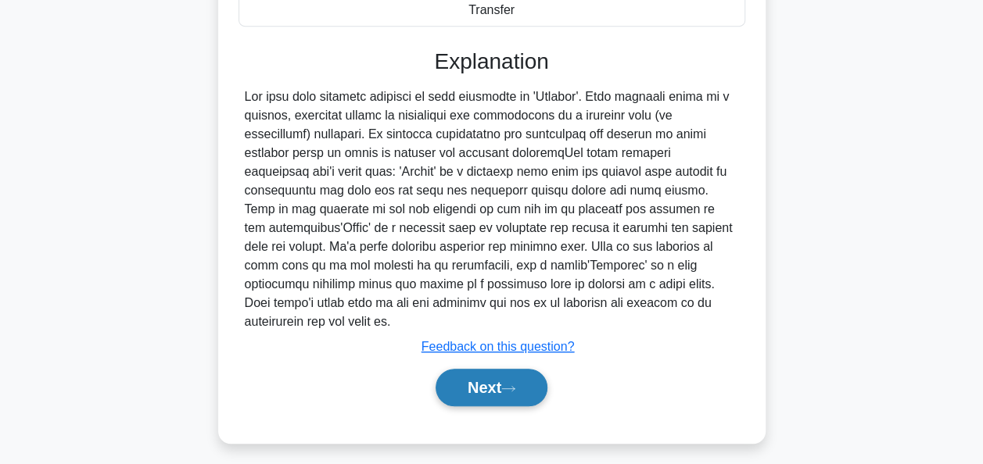
click at [484, 369] on button "Next" at bounding box center [491, 388] width 112 height 38
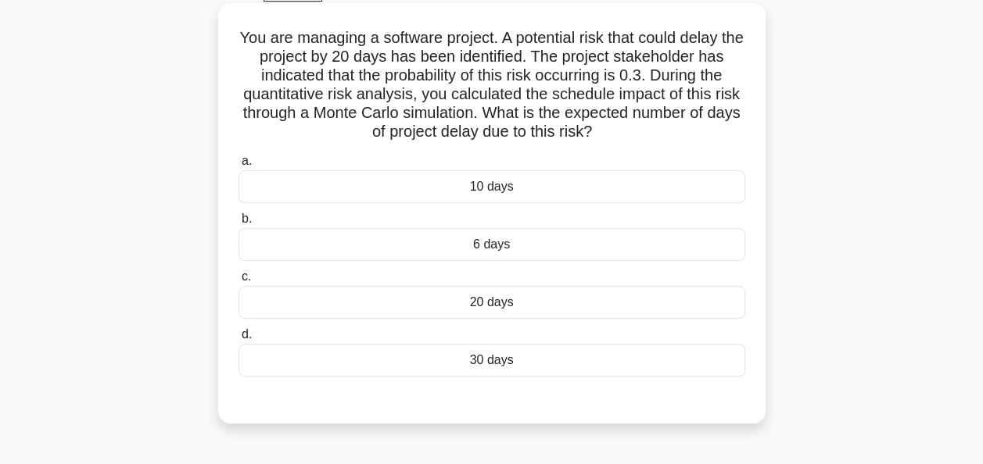
scroll to position [85, 0]
click at [492, 247] on div "6 days" at bounding box center [491, 243] width 507 height 33
click at [238, 224] on input "b. 6 days" at bounding box center [238, 218] width 0 height 10
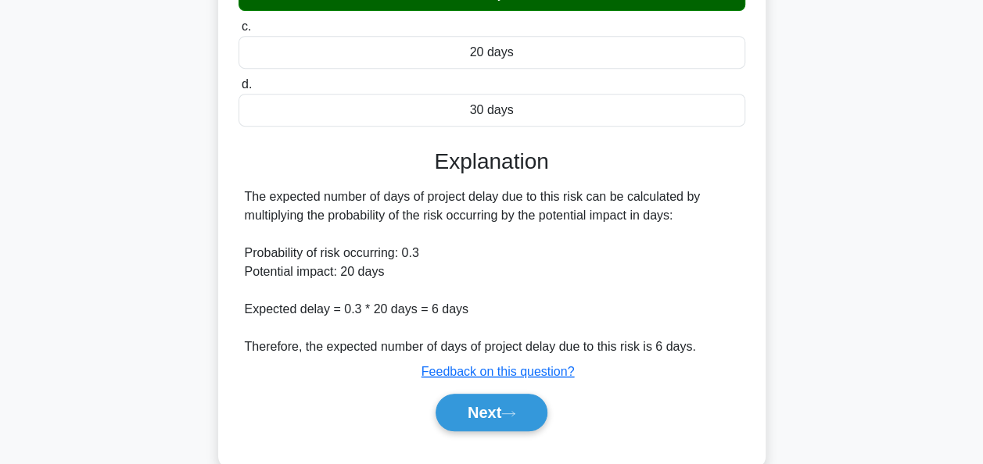
scroll to position [380, 0]
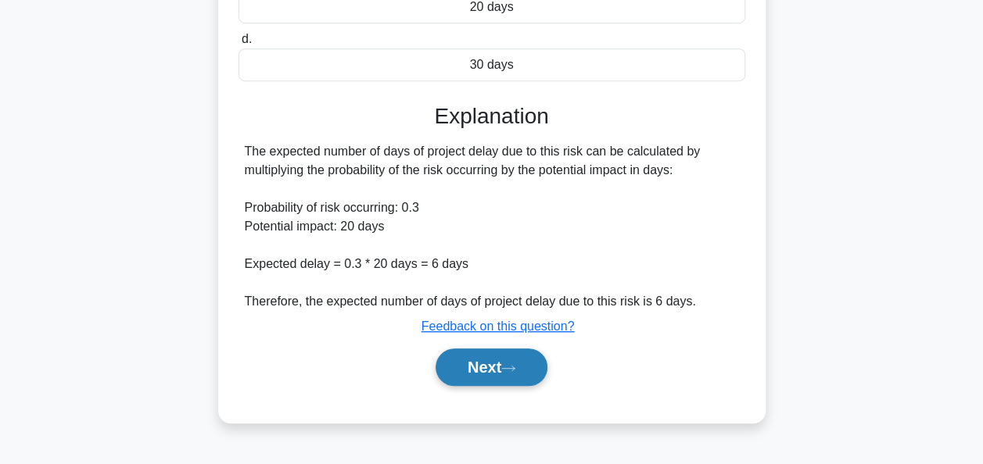
click at [475, 368] on button "Next" at bounding box center [491, 368] width 112 height 38
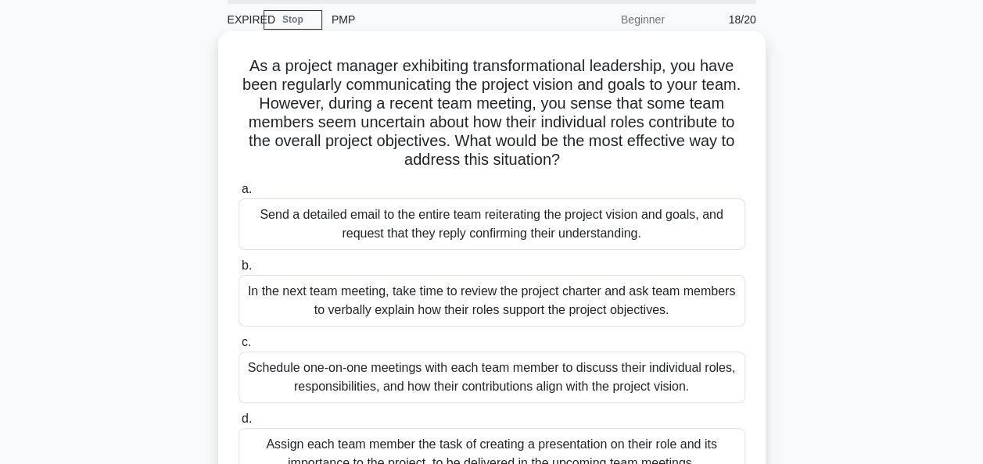
scroll to position [55, 0]
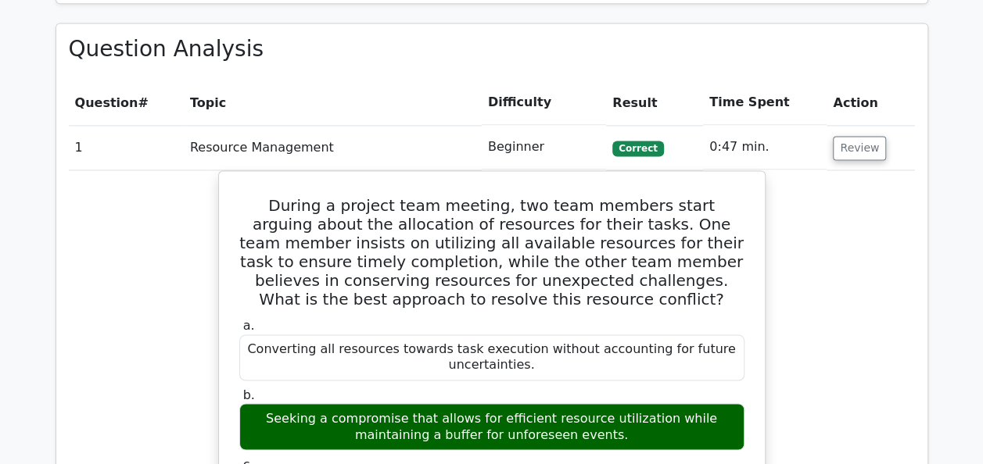
scroll to position [1091, 0]
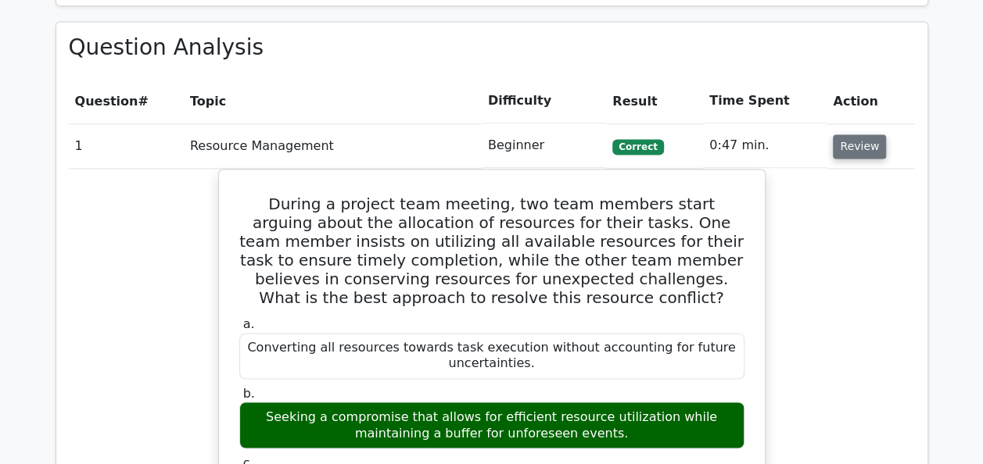
click at [852, 143] on button "Review" at bounding box center [859, 146] width 53 height 24
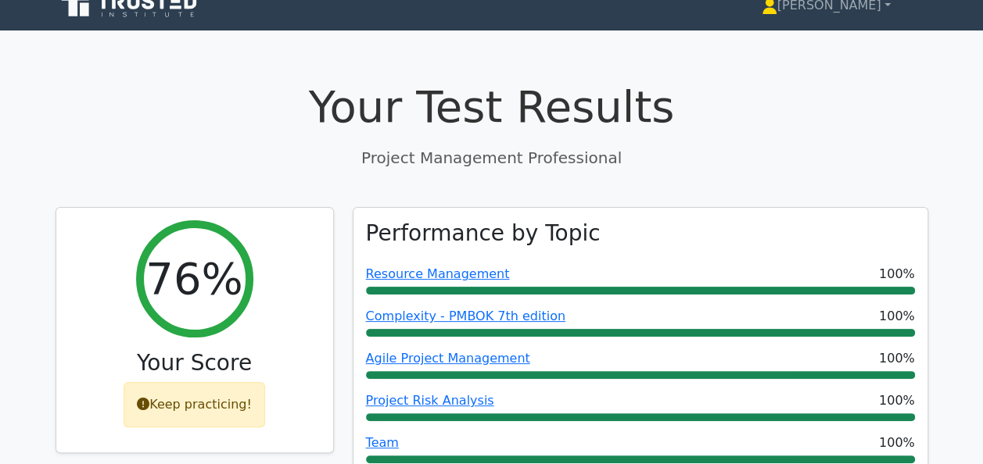
scroll to position [0, 0]
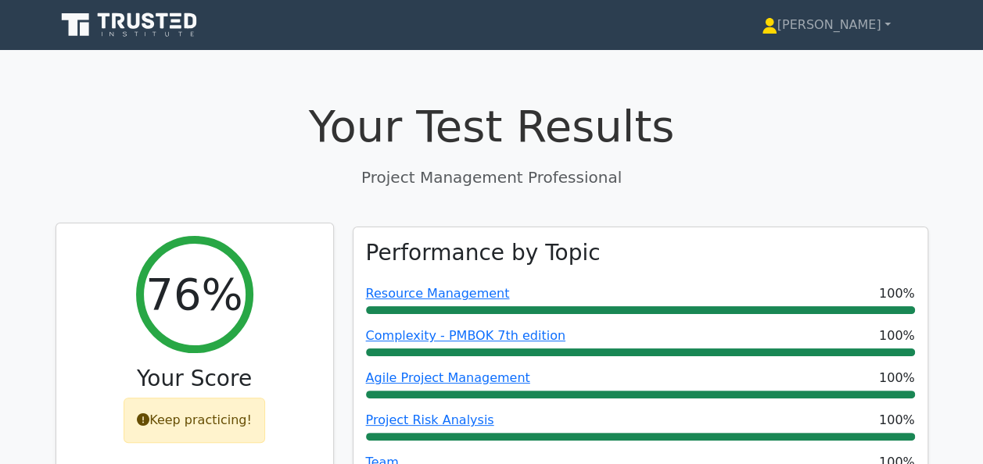
click at [187, 306] on h2 "76%" at bounding box center [193, 294] width 97 height 52
click at [175, 435] on div "Keep practicing!" at bounding box center [194, 420] width 141 height 45
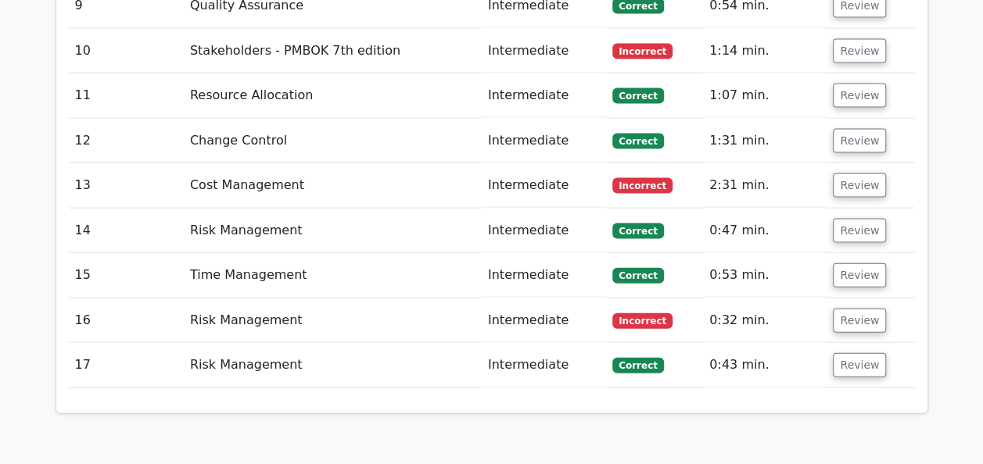
scroll to position [1843, 0]
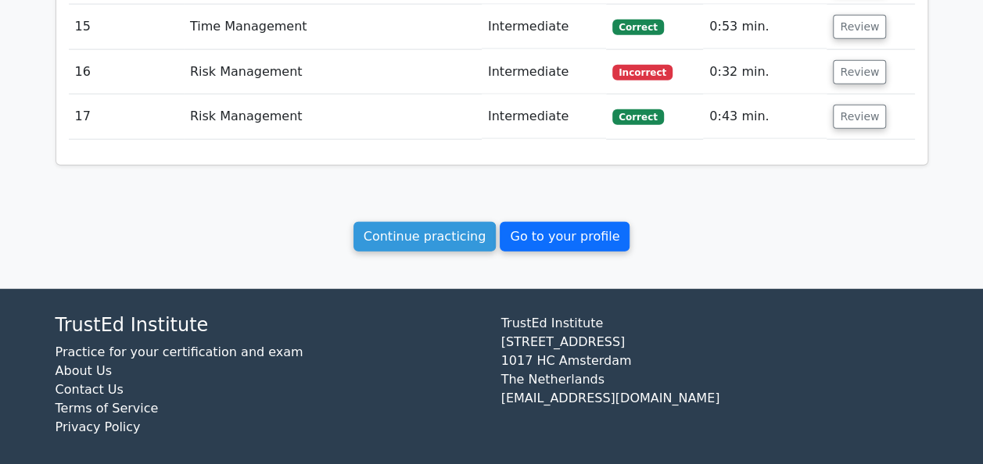
click at [574, 222] on link "Go to your profile" at bounding box center [565, 237] width 130 height 30
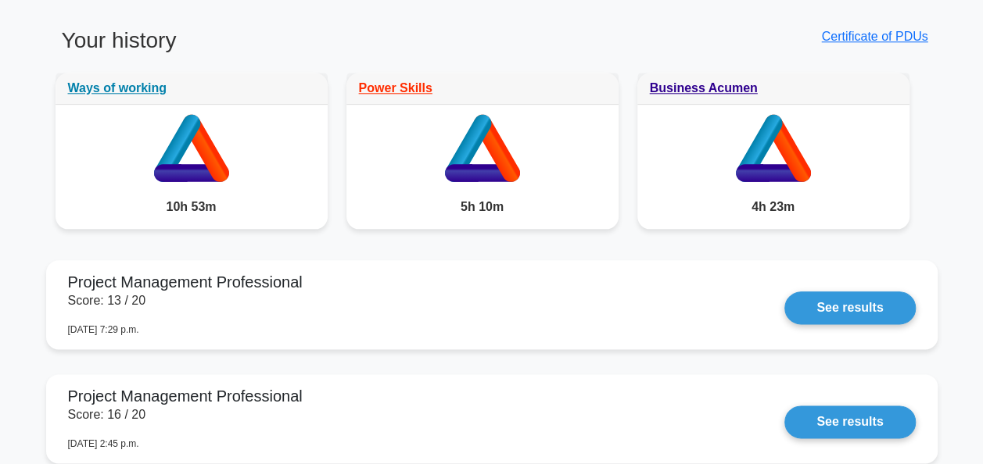
scroll to position [797, 0]
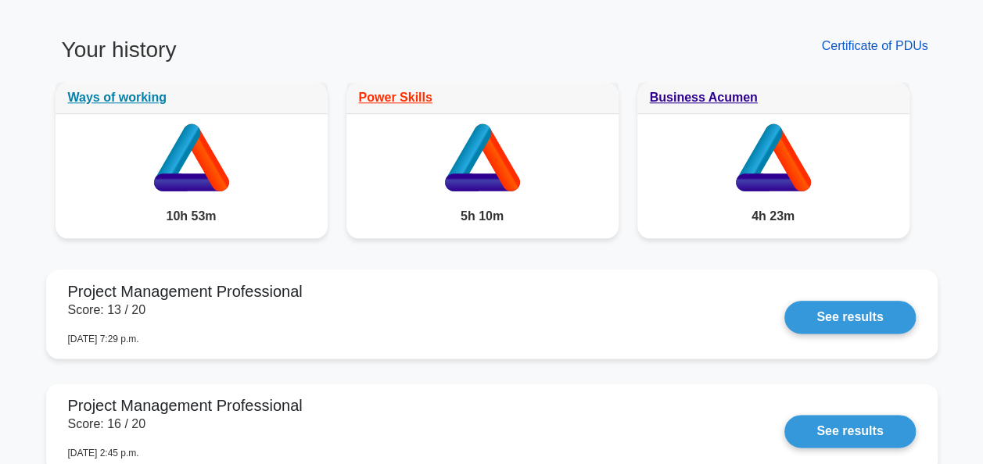
click at [849, 39] on link "Certificate of PDUs" at bounding box center [874, 45] width 106 height 13
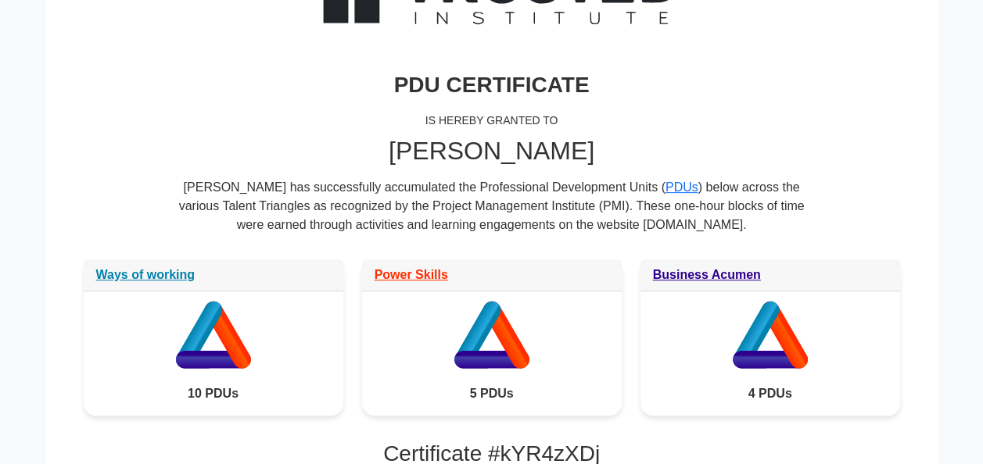
scroll to position [177, 0]
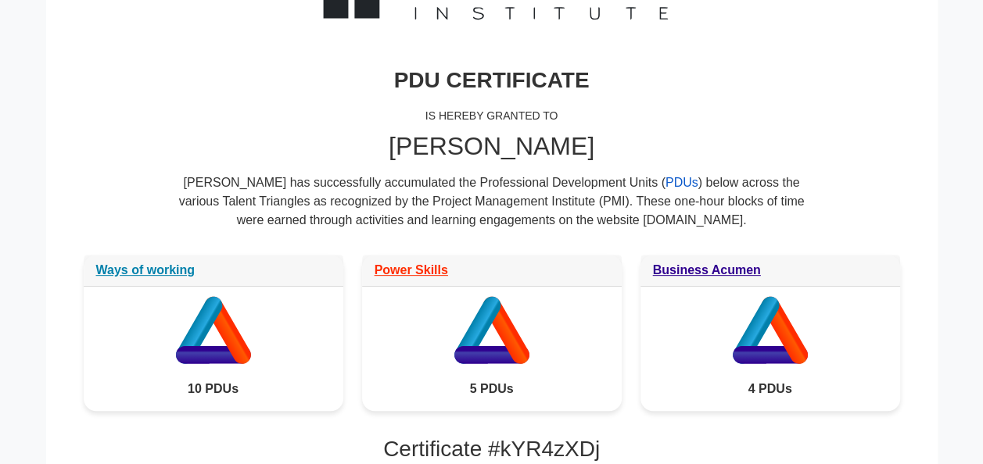
click at [665, 186] on link "PDUs" at bounding box center [681, 182] width 33 height 13
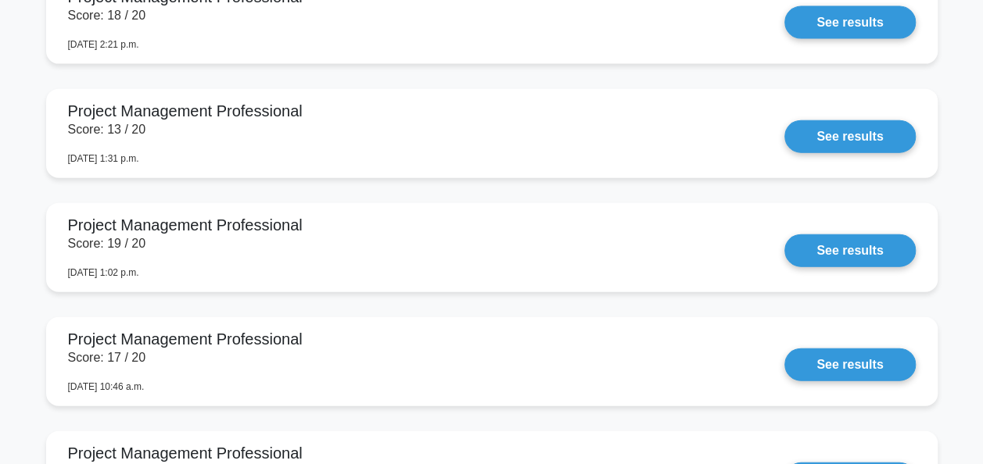
scroll to position [1777, 0]
